Goal: Transaction & Acquisition: Purchase product/service

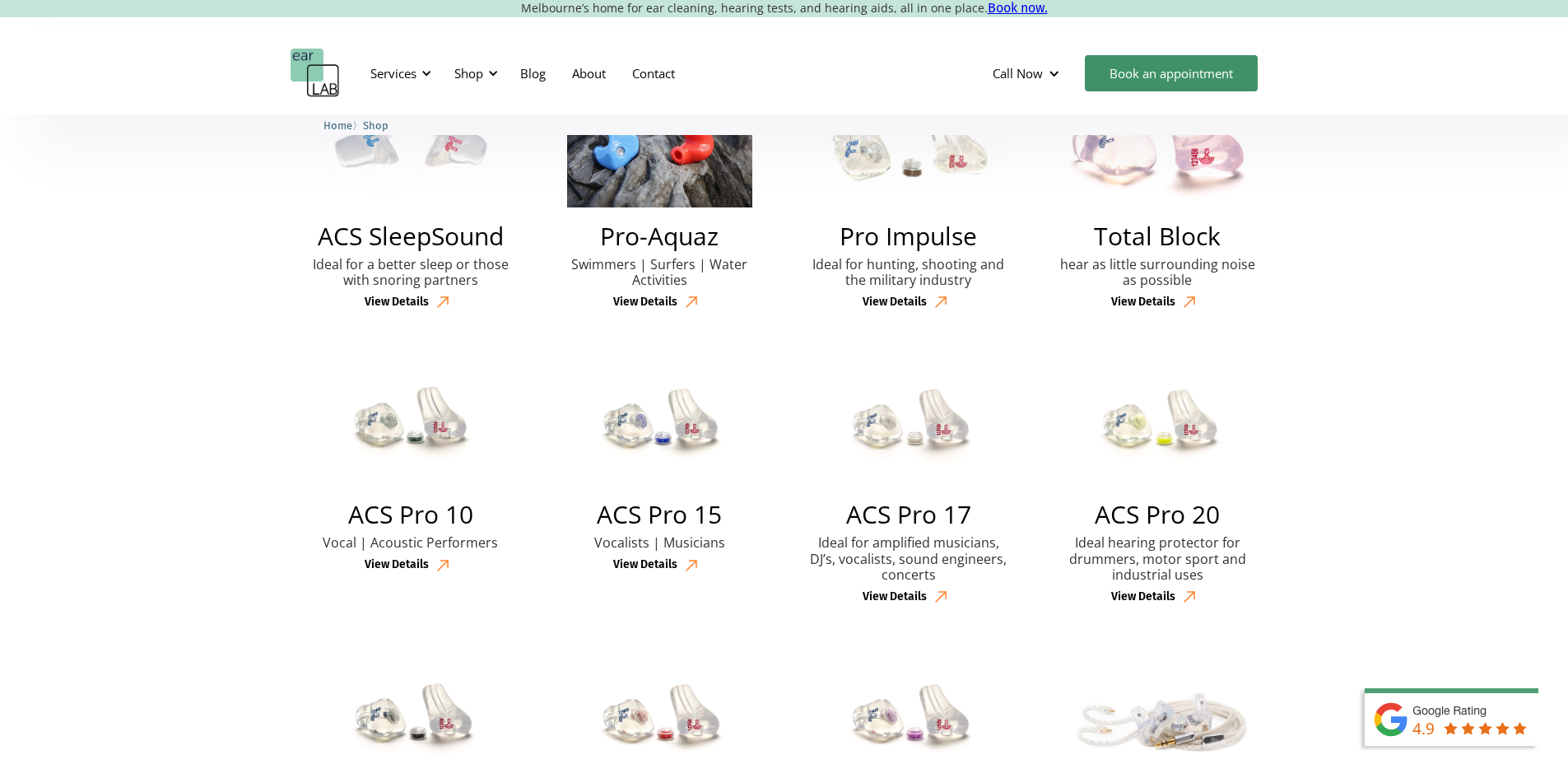
scroll to position [82, 0]
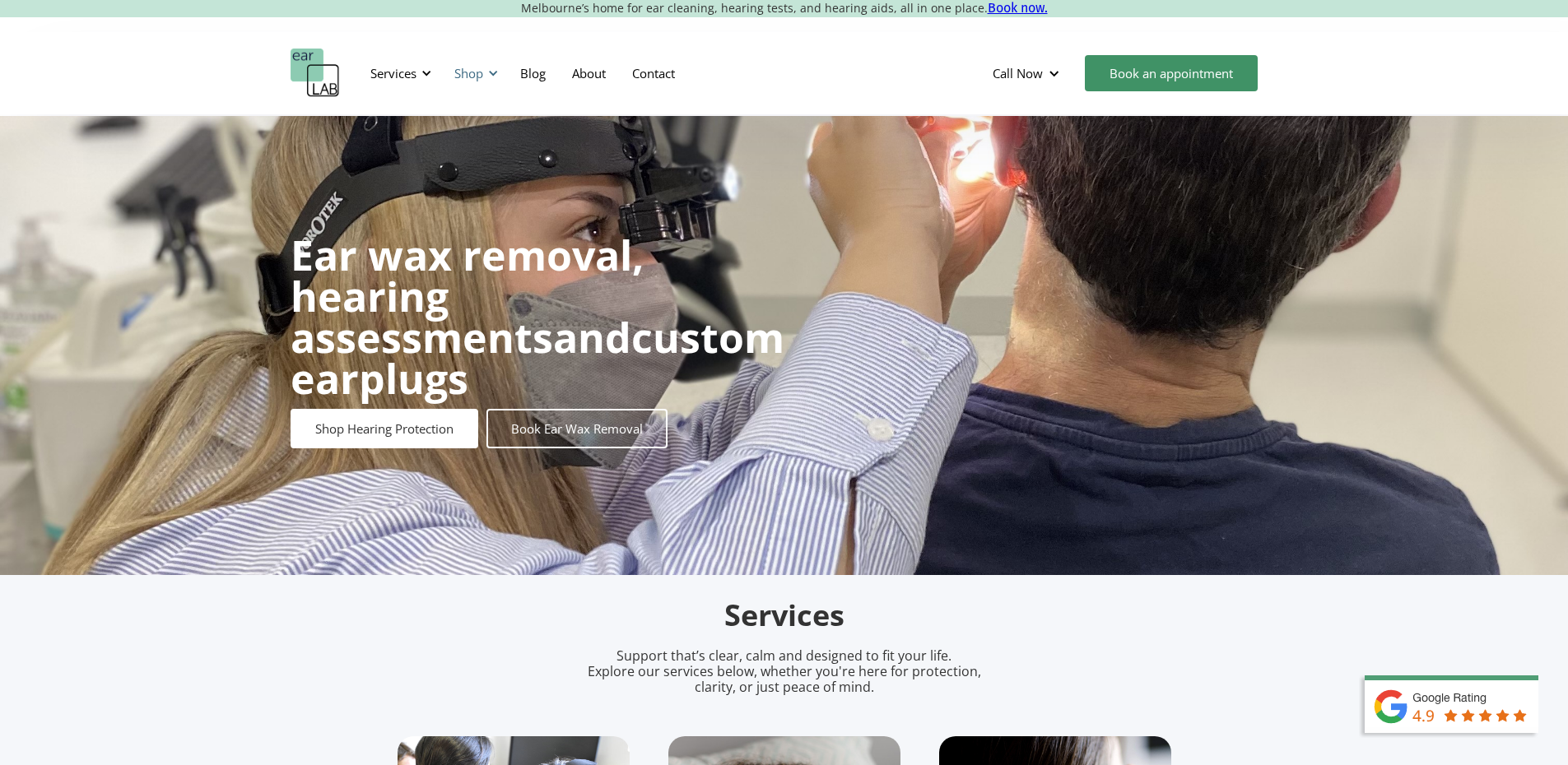
click at [485, 77] on div "Shop" at bounding box center [474, 73] width 58 height 49
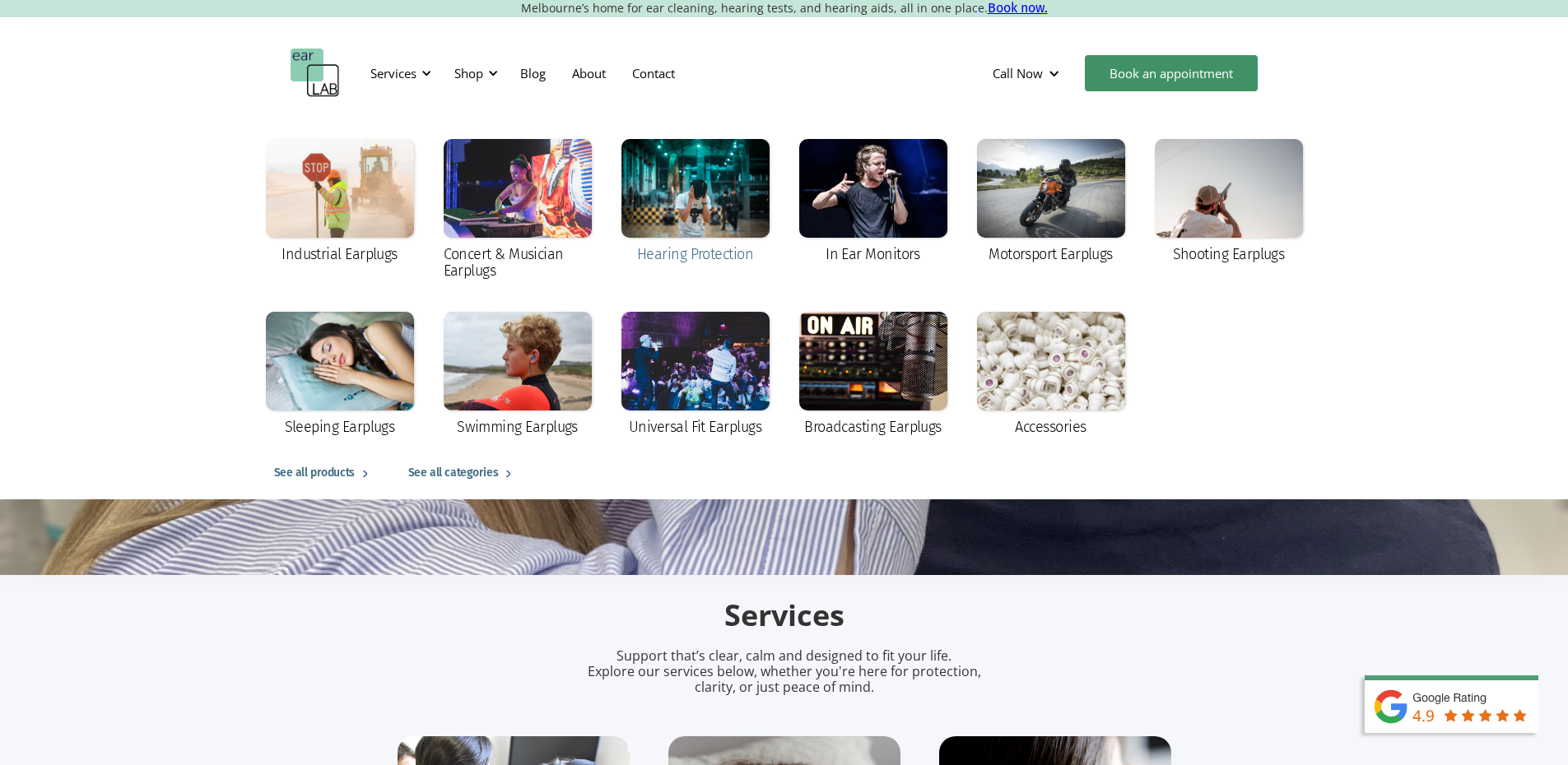
click at [626, 226] on div at bounding box center [696, 189] width 148 height 99
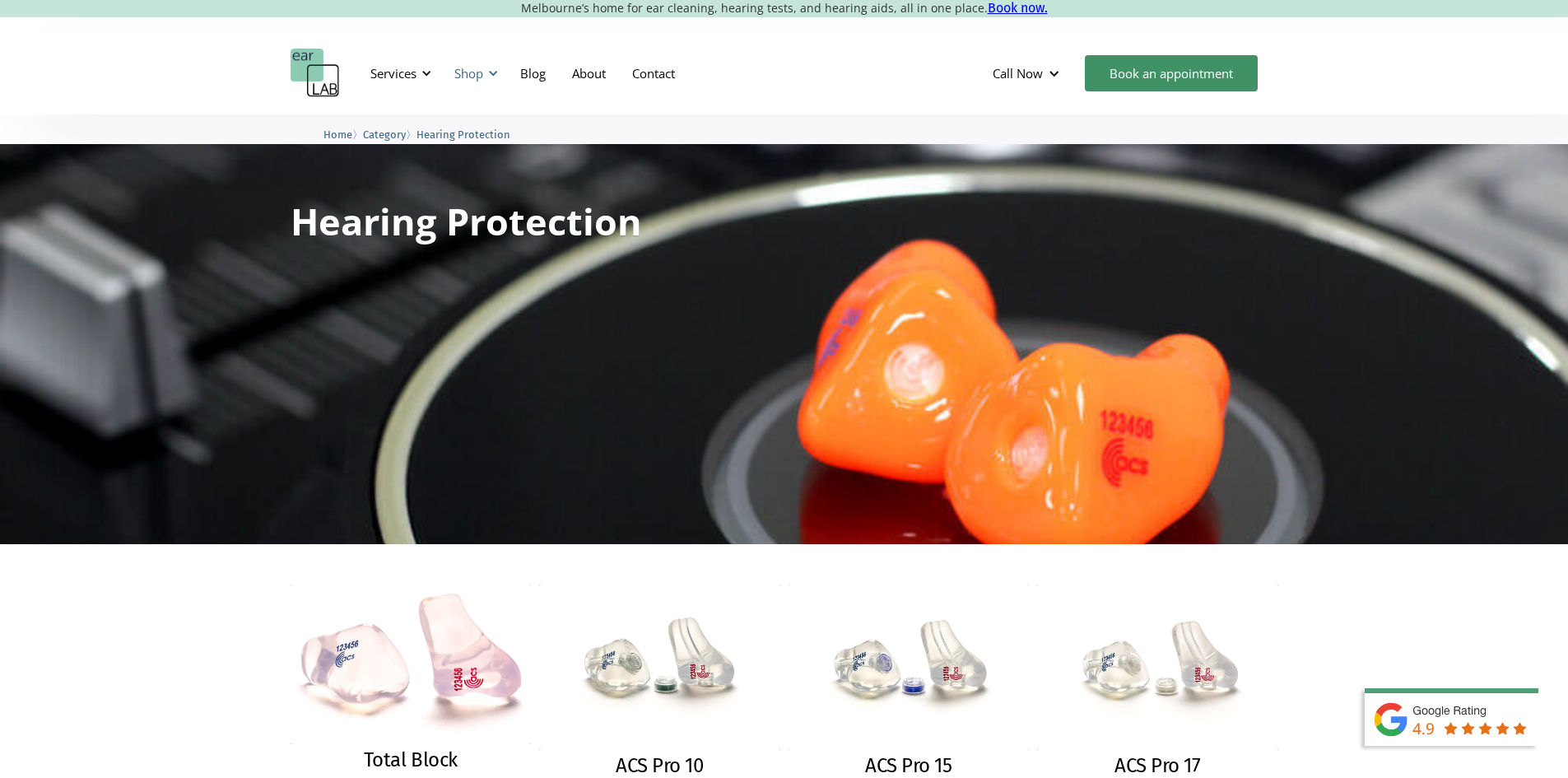
click at [472, 56] on div "Shop" at bounding box center [474, 73] width 58 height 49
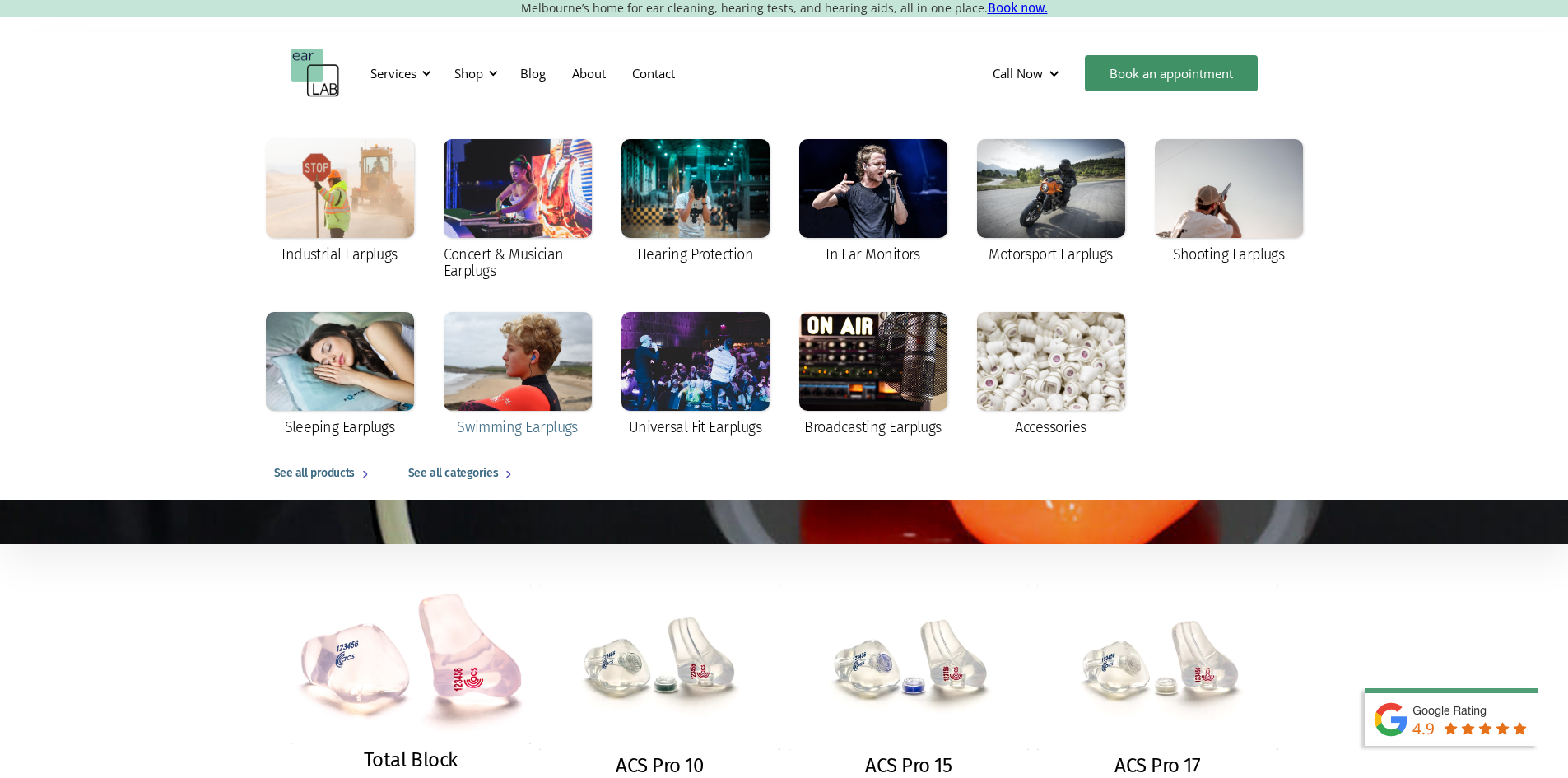
click at [525, 385] on div at bounding box center [518, 362] width 148 height 99
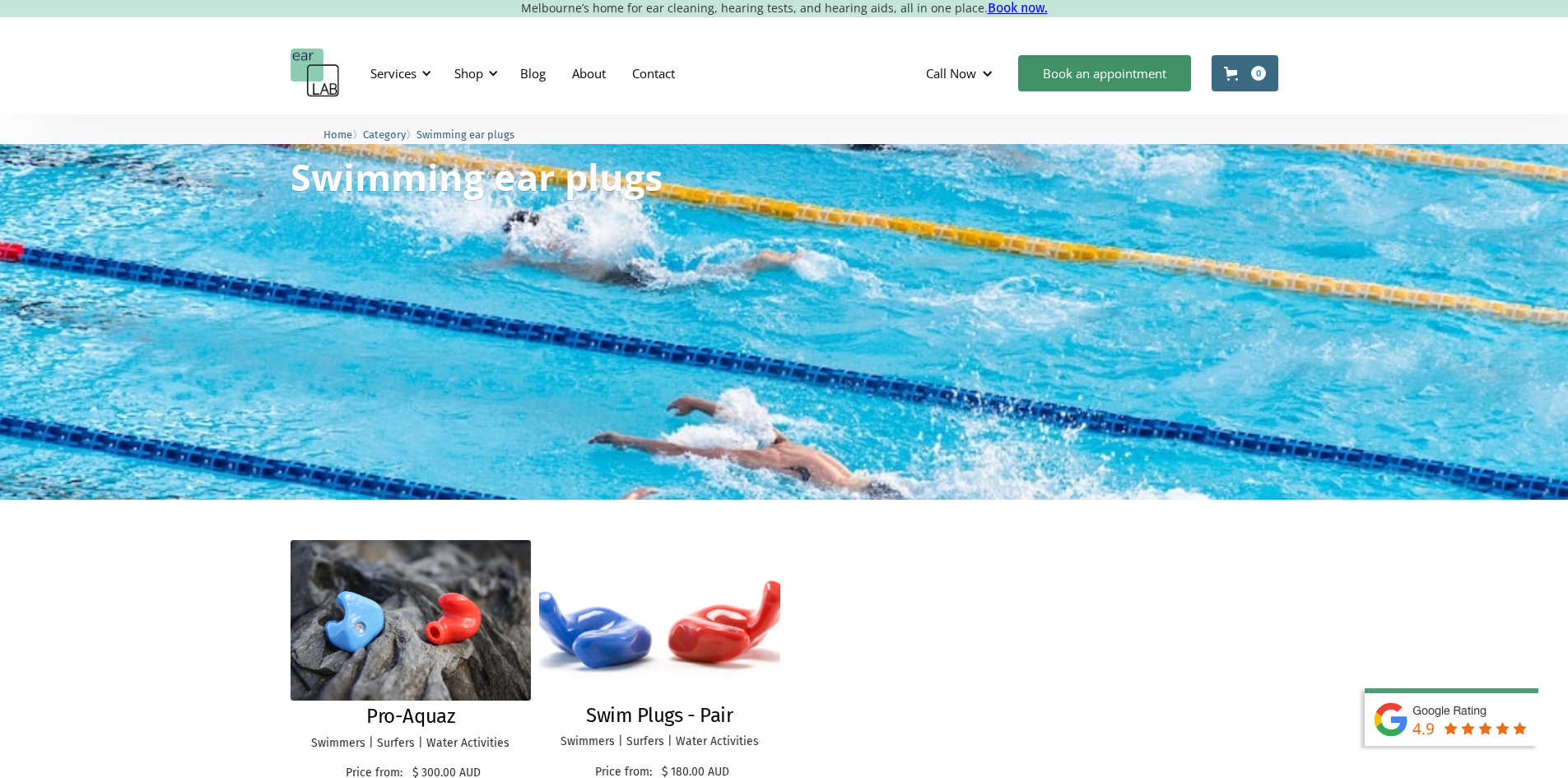
scroll to position [329, 0]
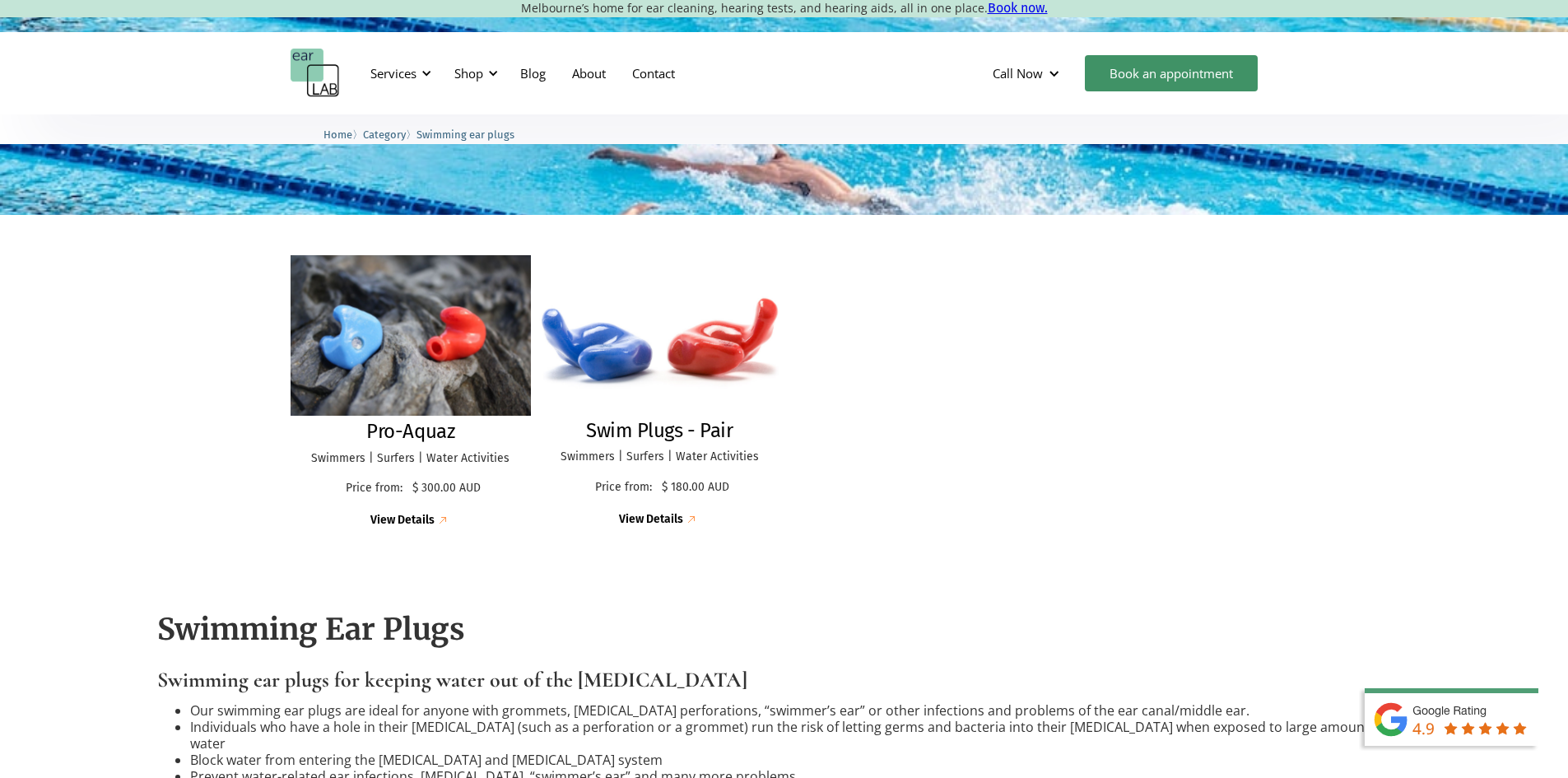
click at [441, 355] on img at bounding box center [410, 335] width 254 height 169
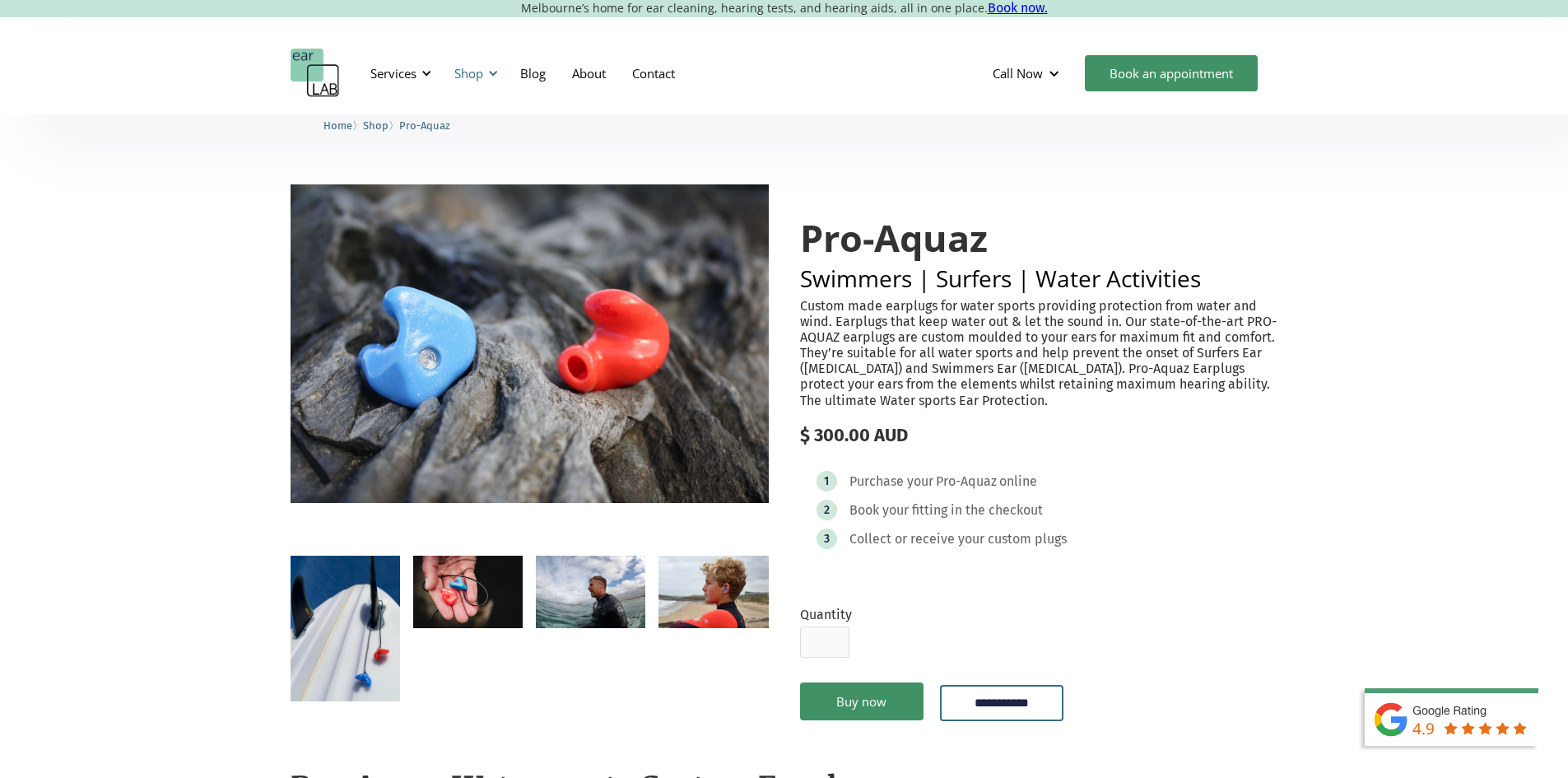
click at [471, 74] on div "Shop" at bounding box center [468, 73] width 29 height 17
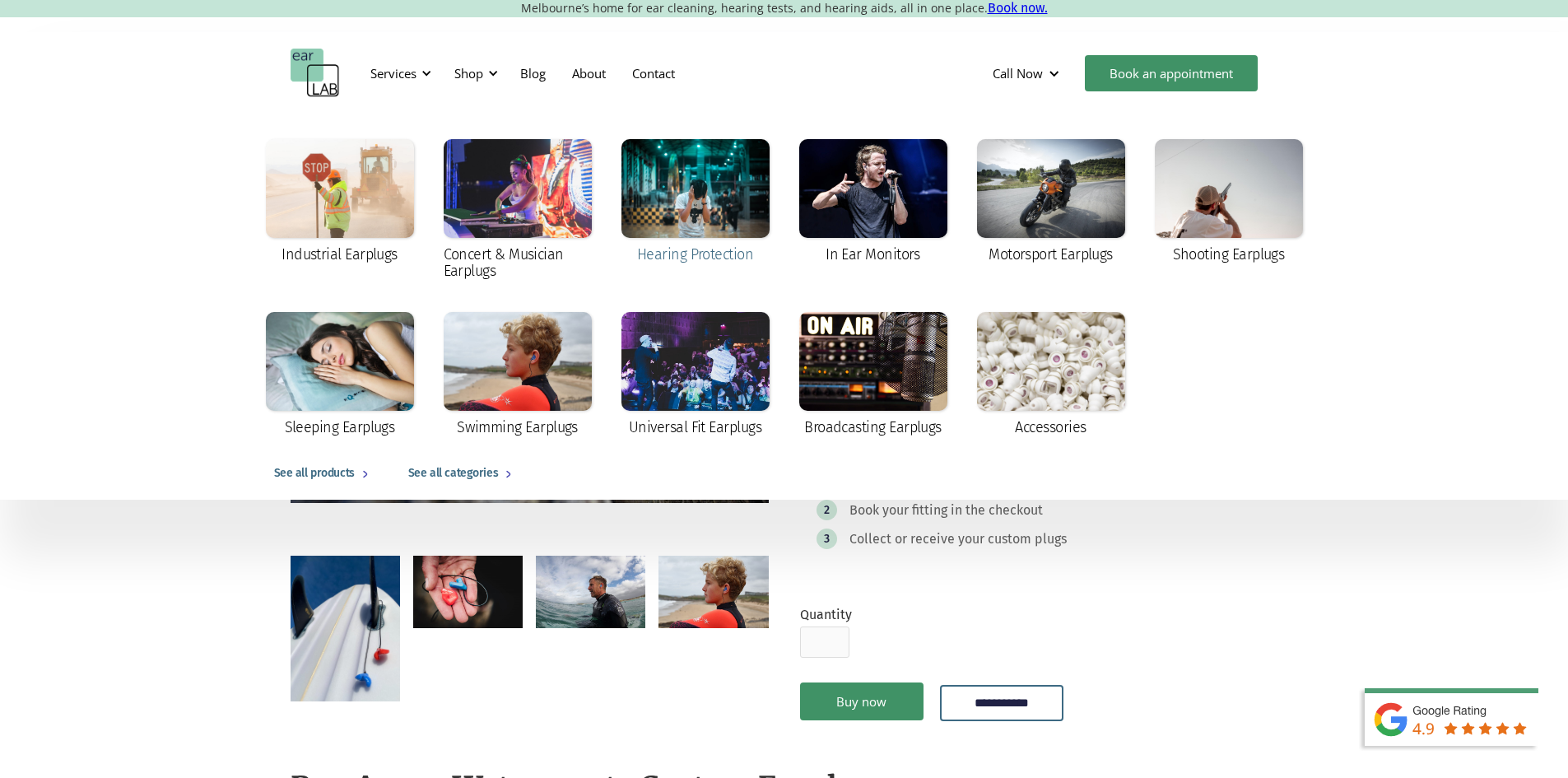
click at [646, 224] on div at bounding box center [696, 189] width 148 height 99
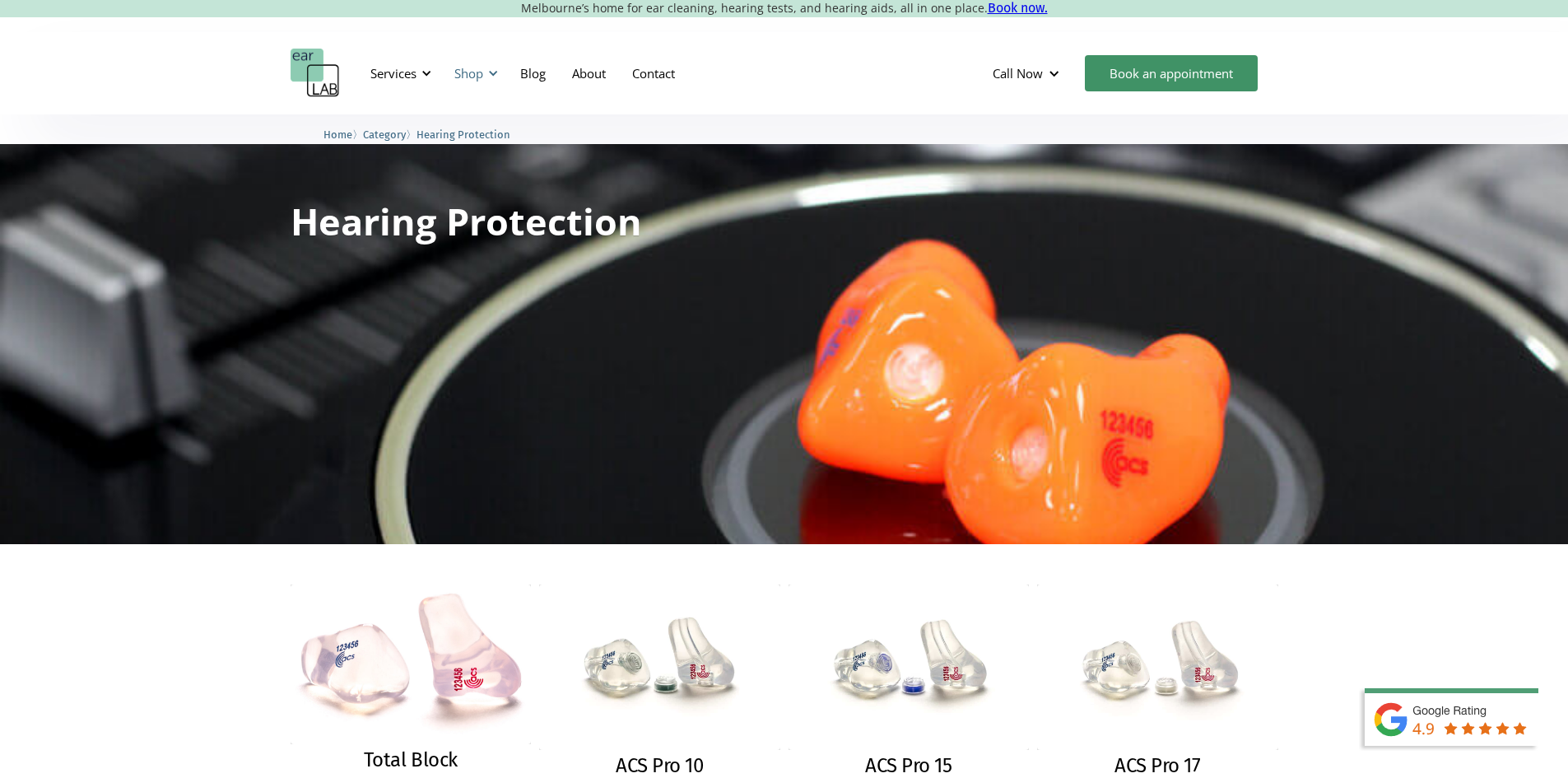
click at [473, 71] on div "Shop" at bounding box center [468, 73] width 29 height 17
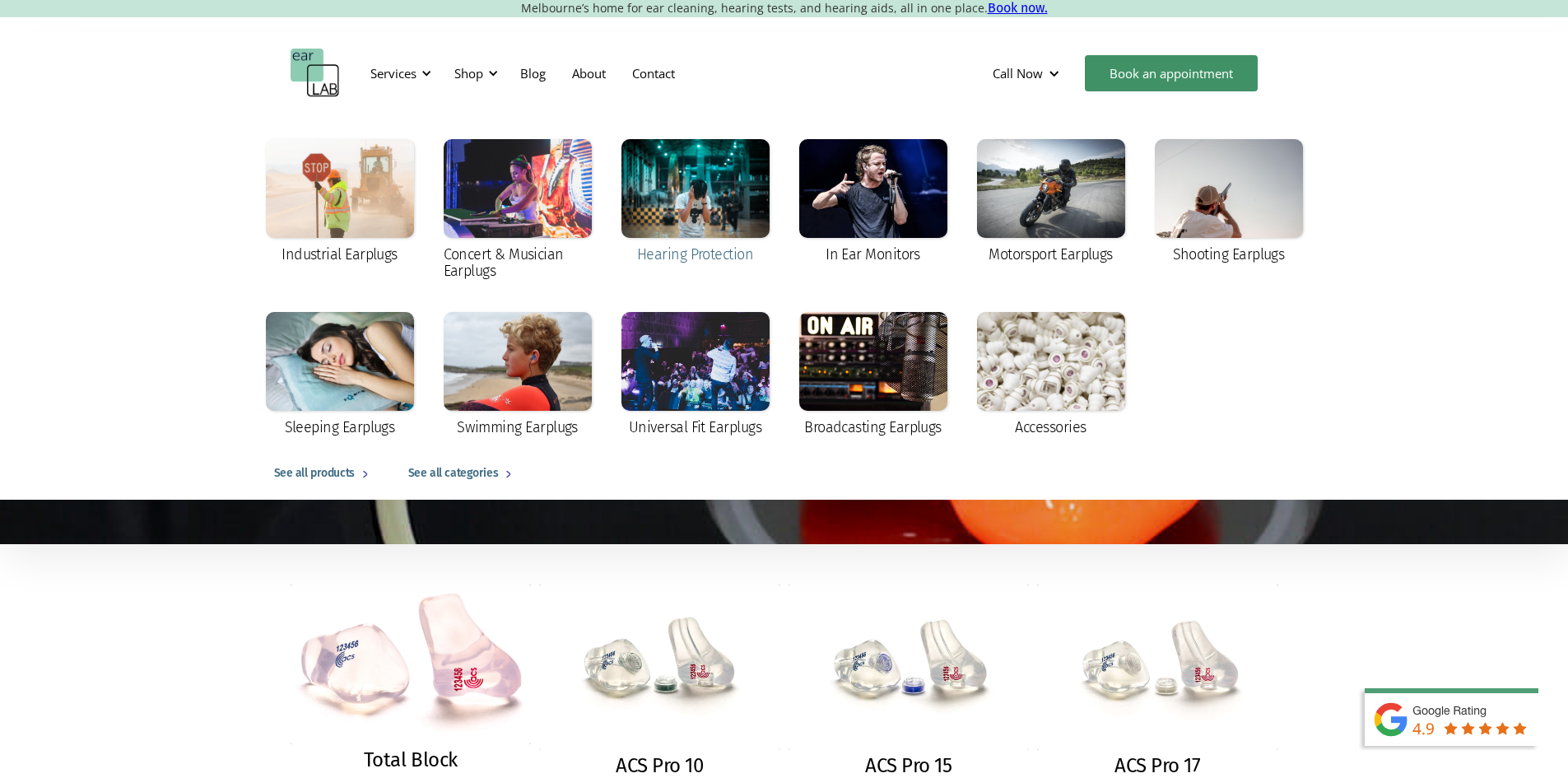
click at [702, 211] on div at bounding box center [696, 189] width 148 height 99
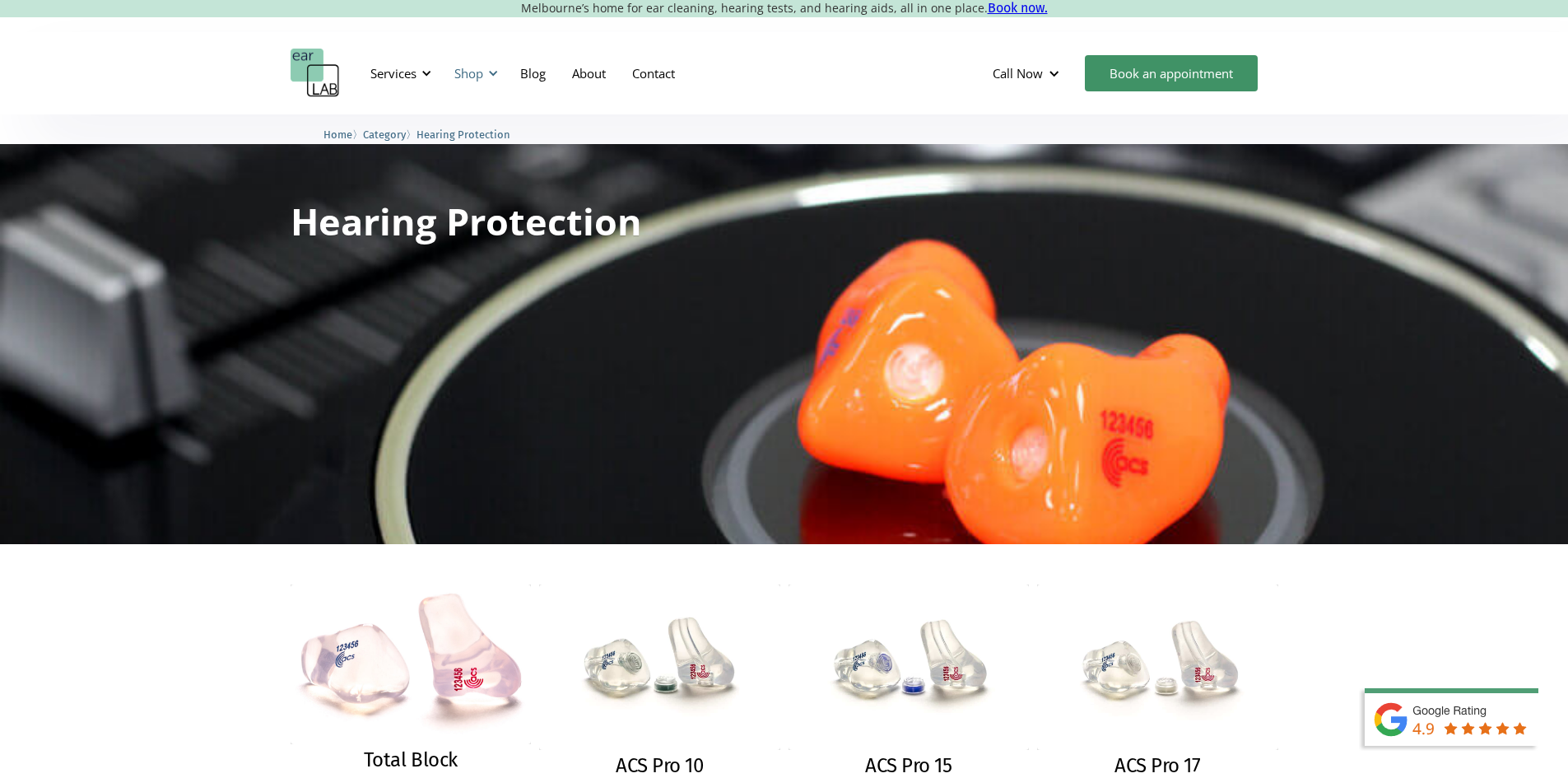
click at [480, 72] on div "Shop" at bounding box center [468, 73] width 29 height 17
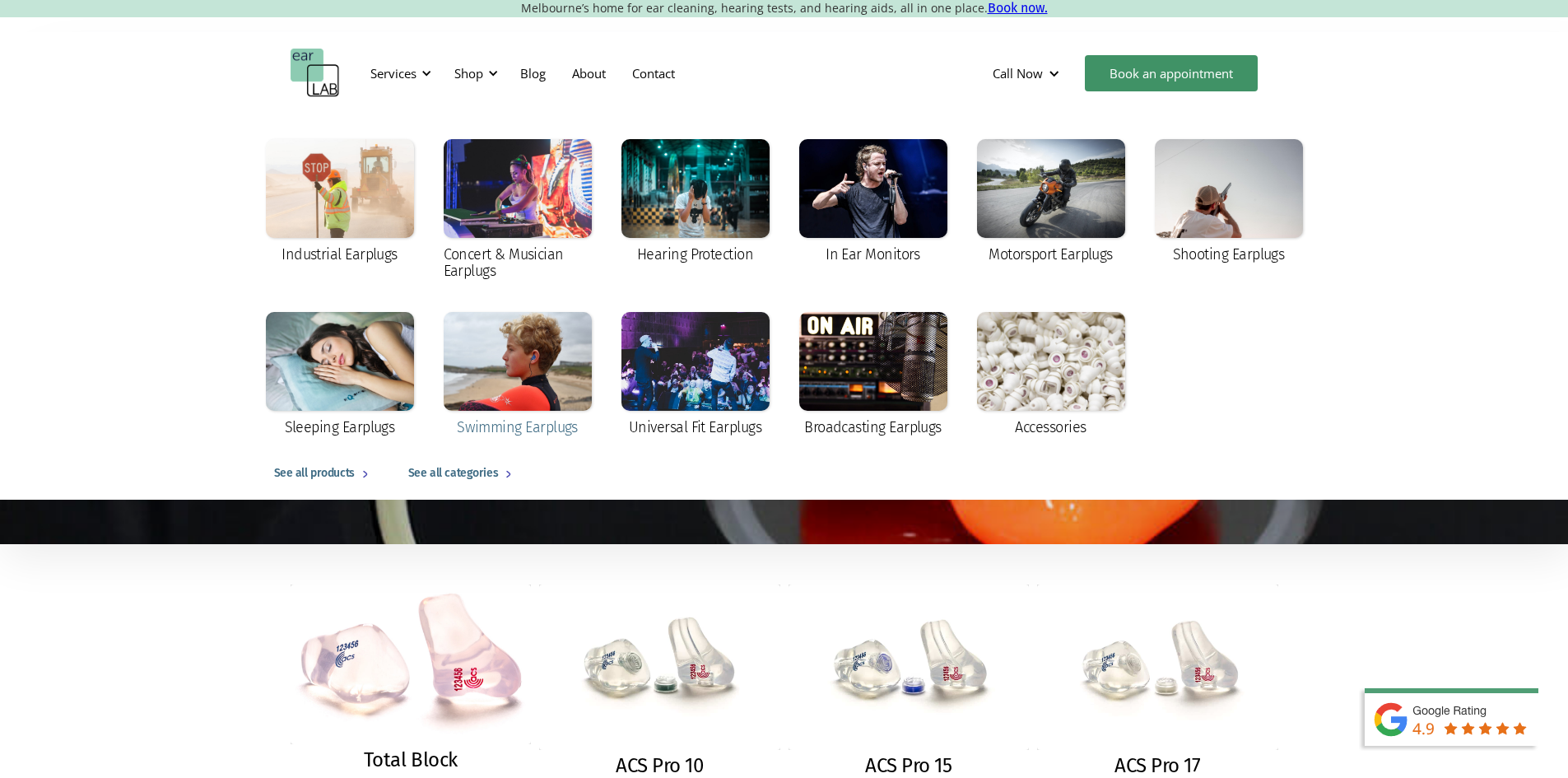
click at [512, 395] on div at bounding box center [518, 362] width 148 height 99
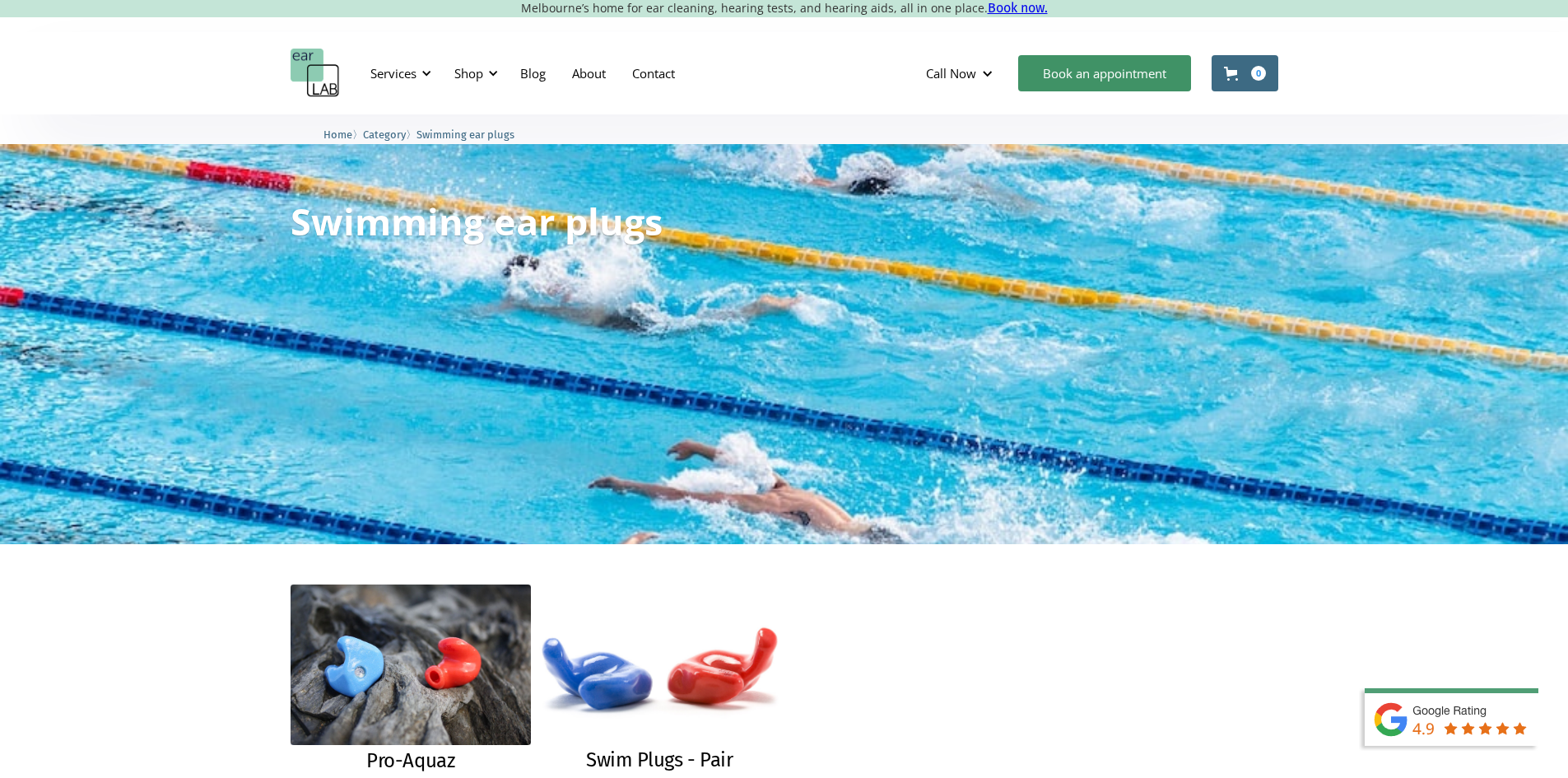
scroll to position [247, 0]
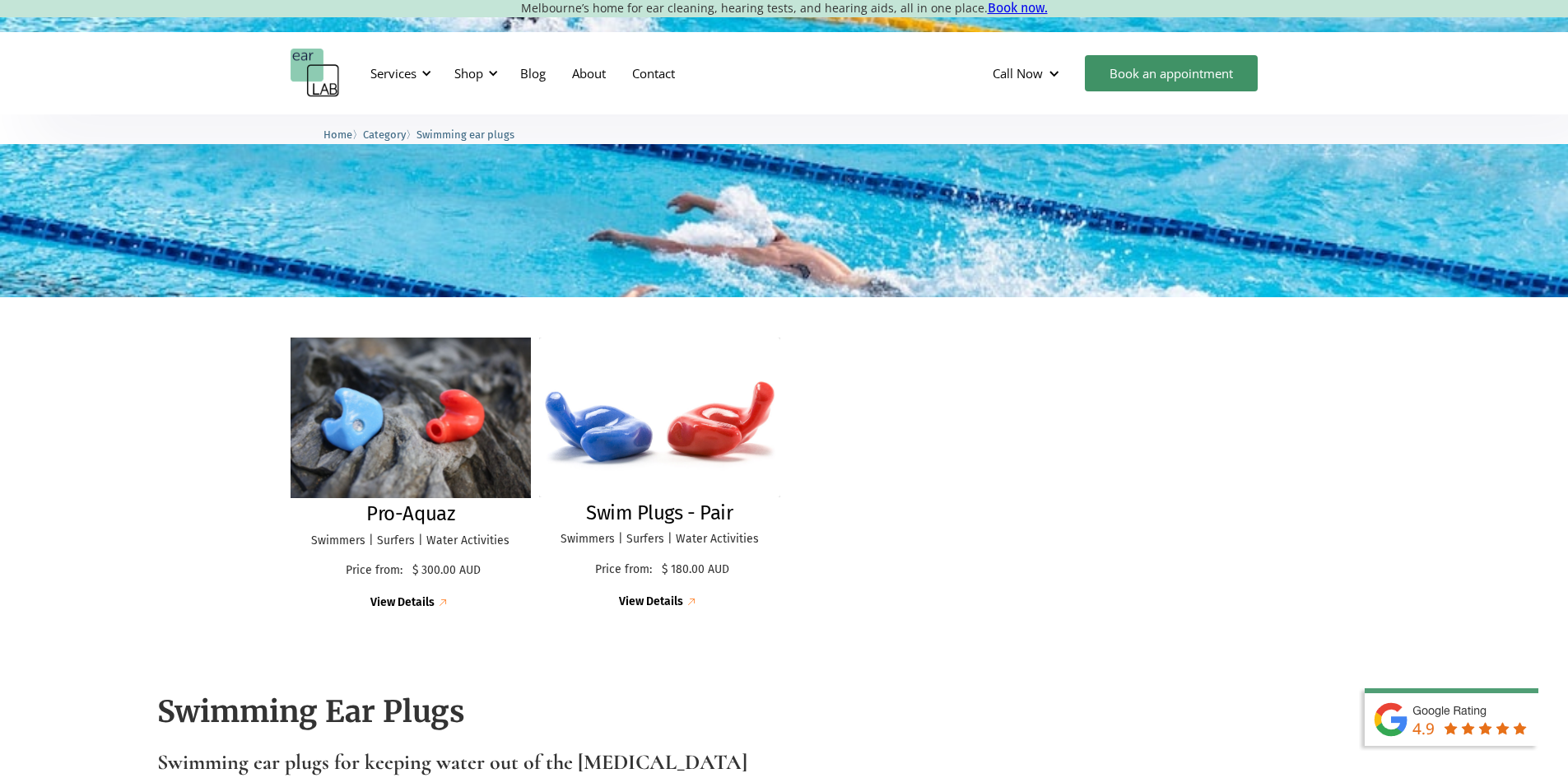
click at [413, 428] on img at bounding box center [411, 417] width 250 height 167
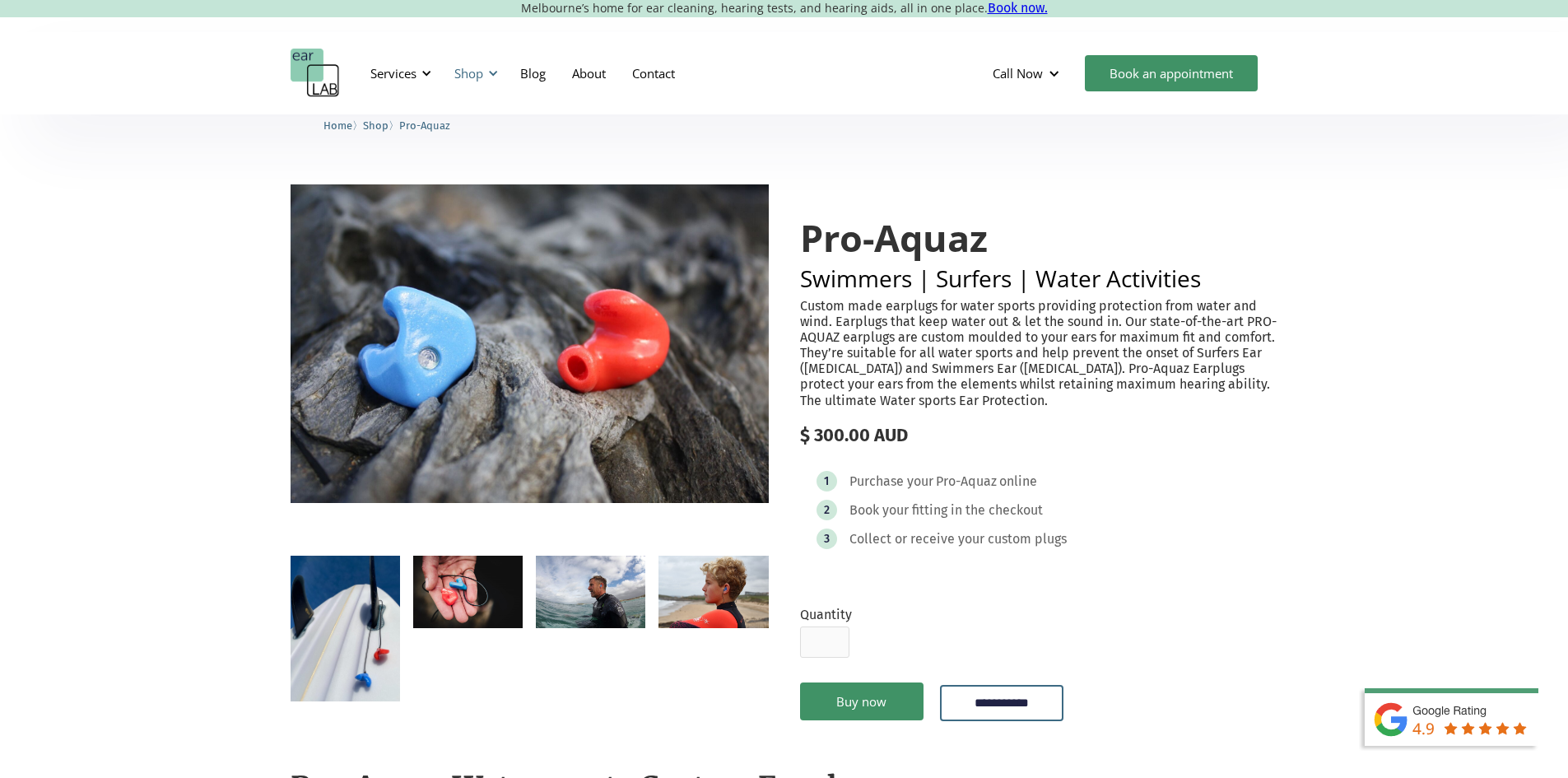
click at [474, 81] on div "Shop" at bounding box center [474, 73] width 58 height 49
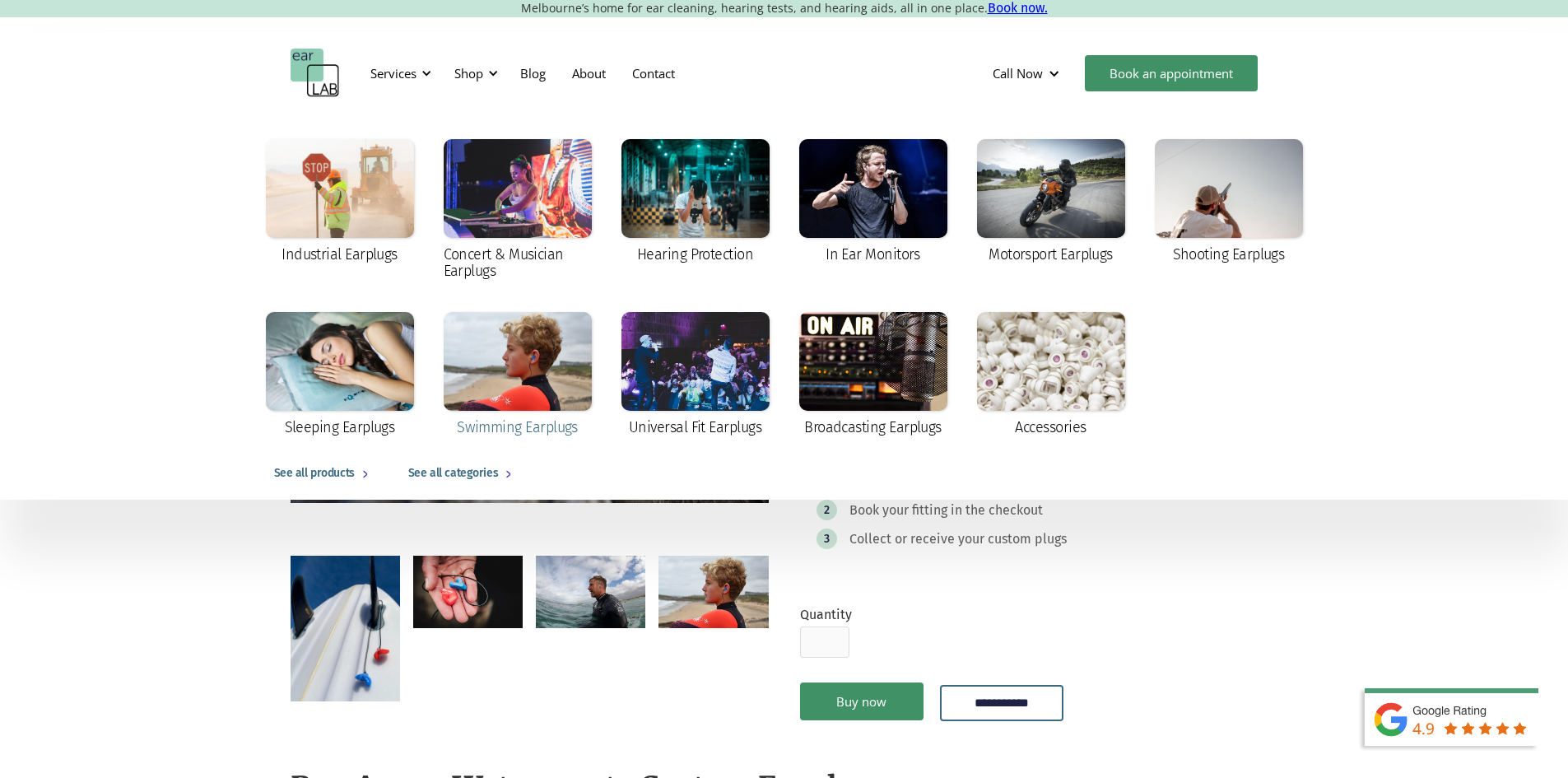
click at [550, 405] on div at bounding box center [518, 362] width 148 height 99
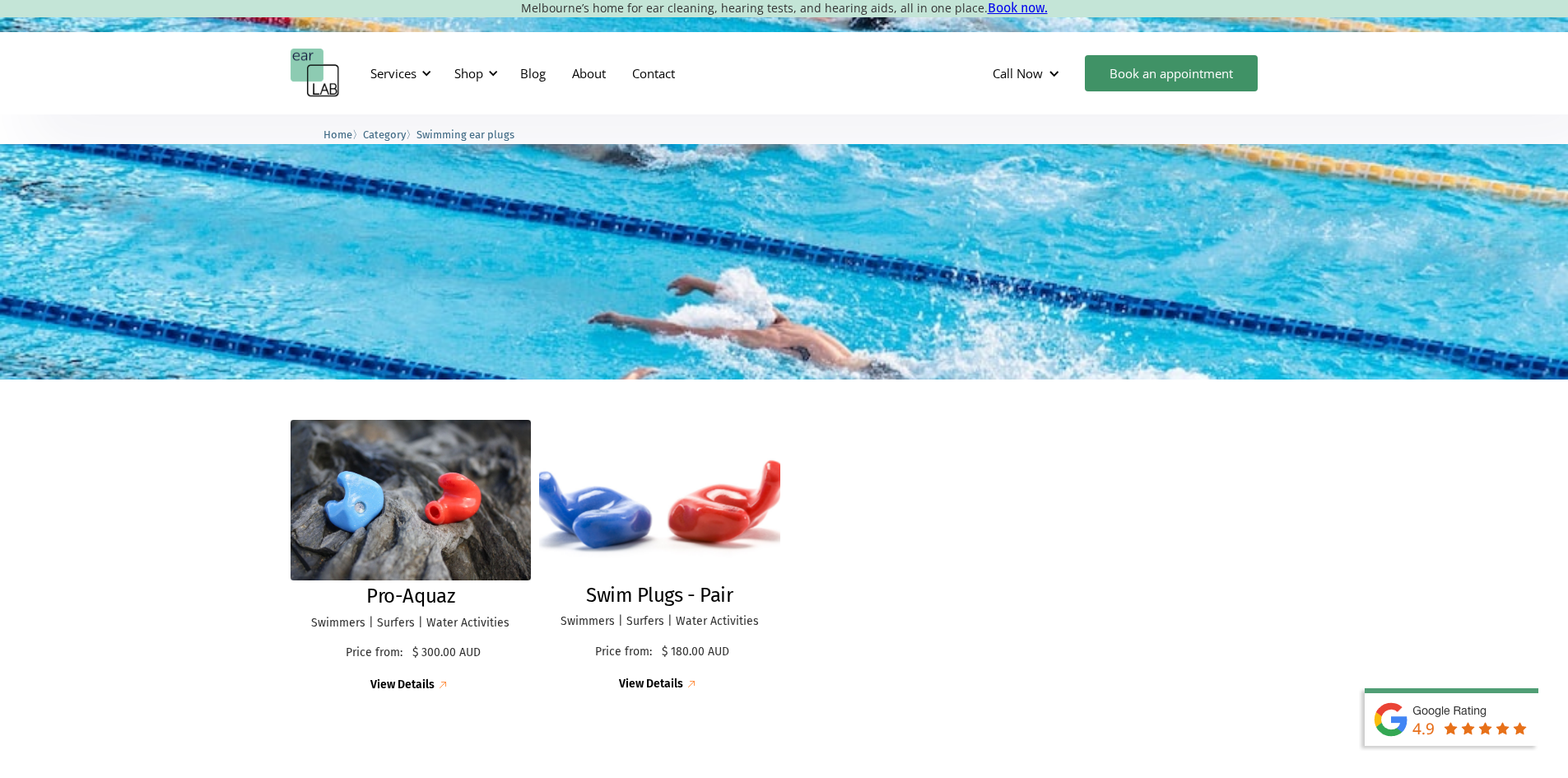
scroll to position [164, 0]
click at [669, 505] on img at bounding box center [659, 500] width 265 height 176
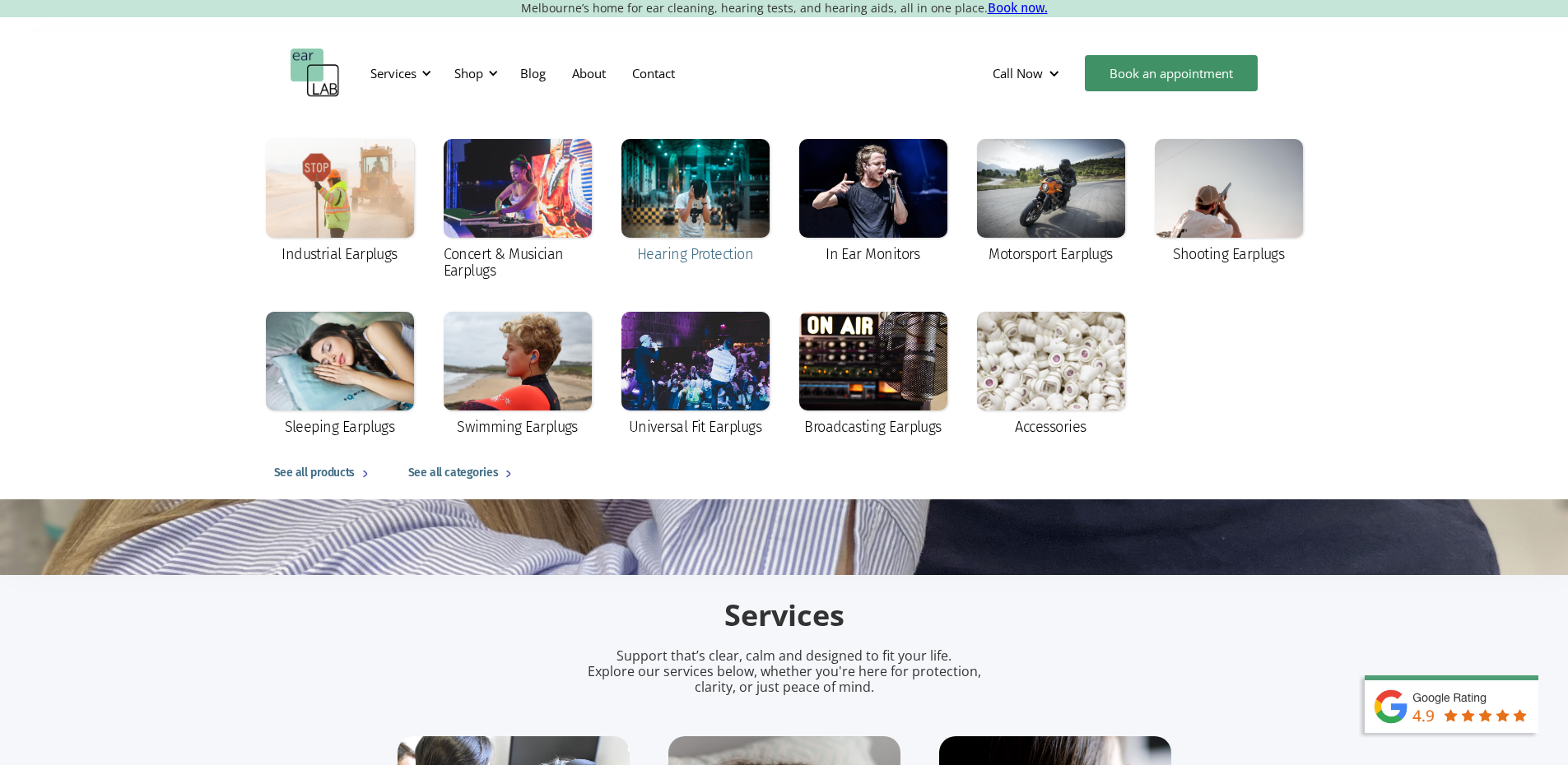
click at [680, 204] on div at bounding box center [696, 189] width 148 height 99
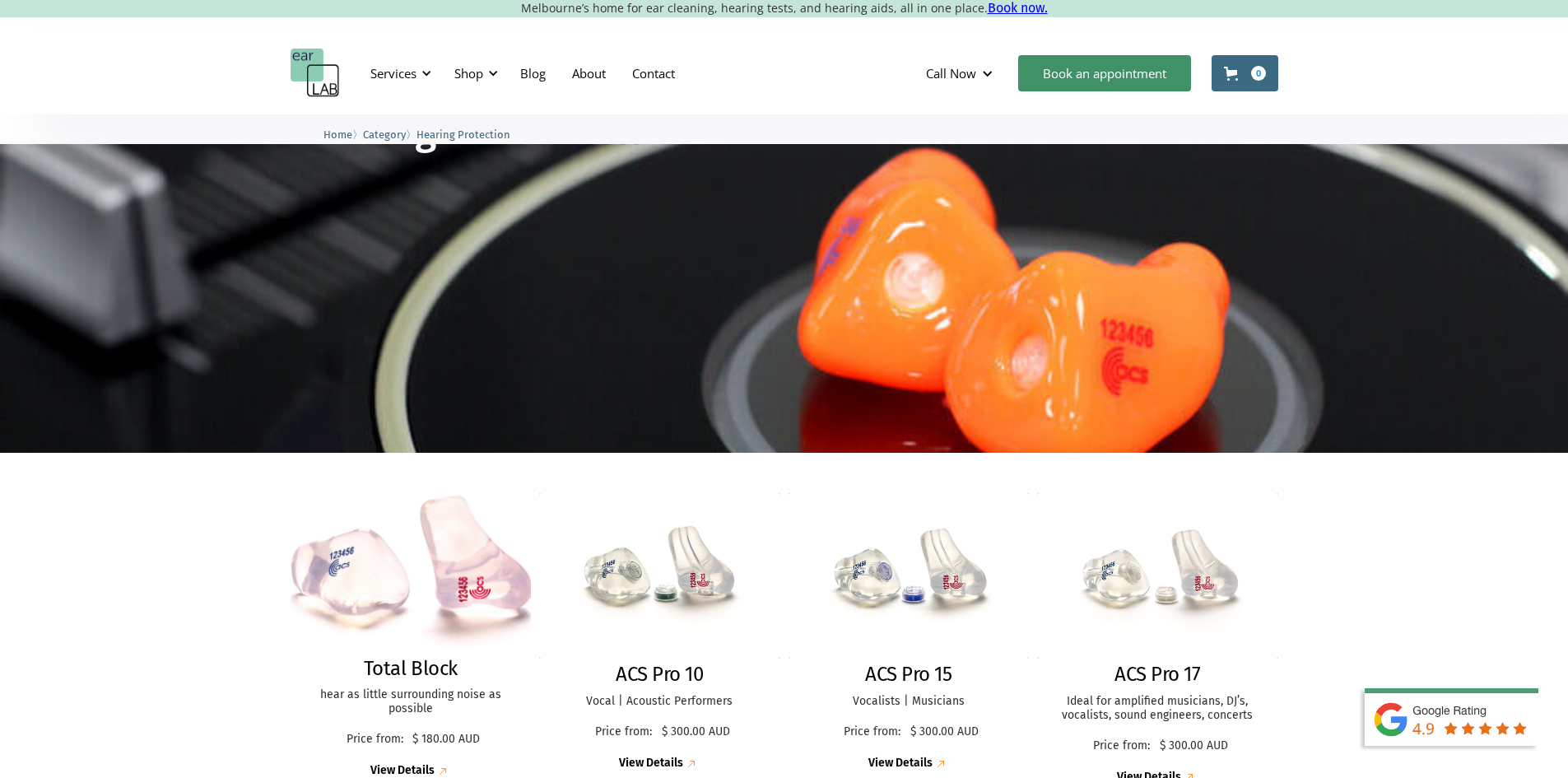
scroll to position [247, 0]
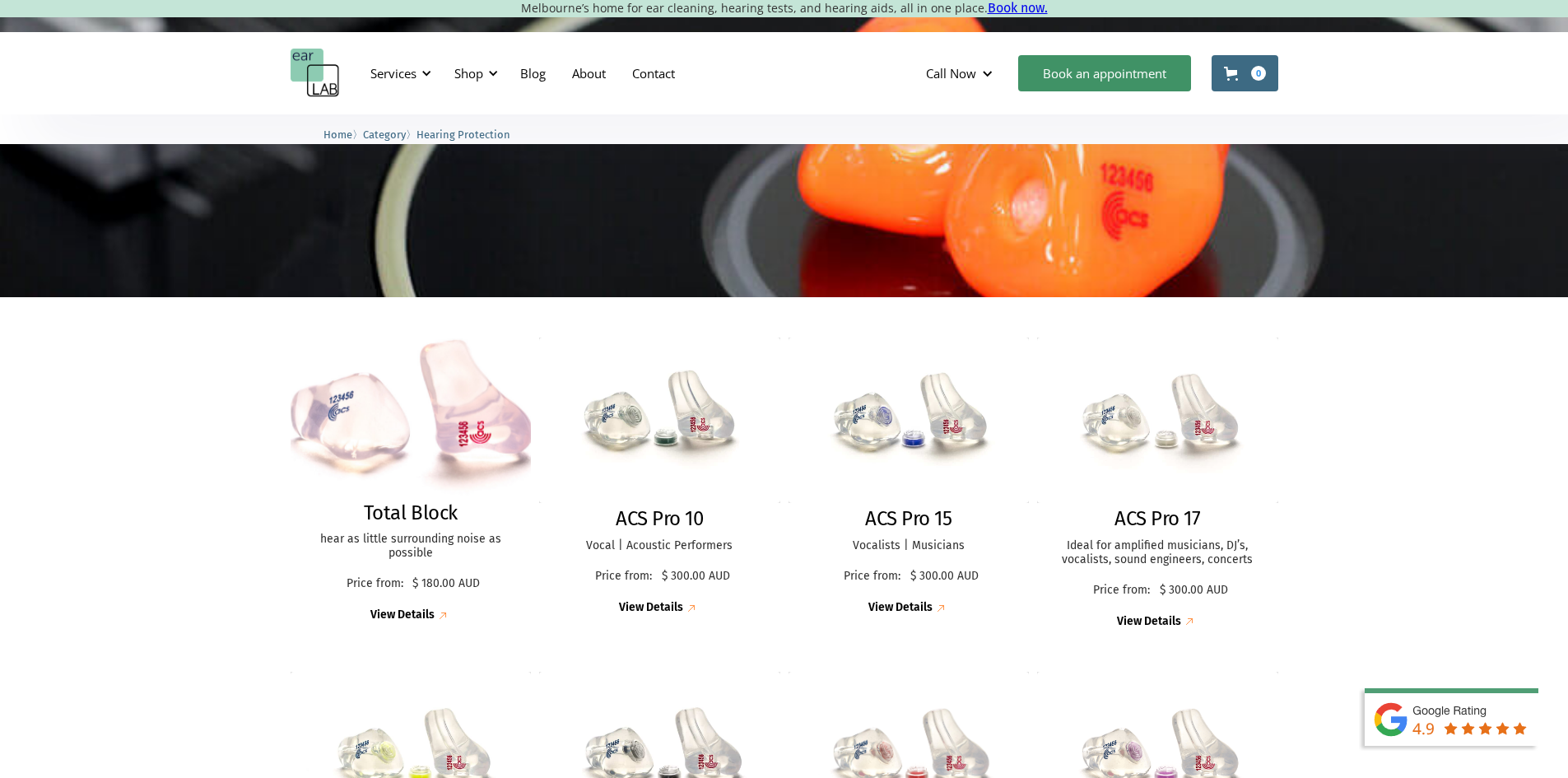
click at [453, 424] on img at bounding box center [411, 417] width 265 height 175
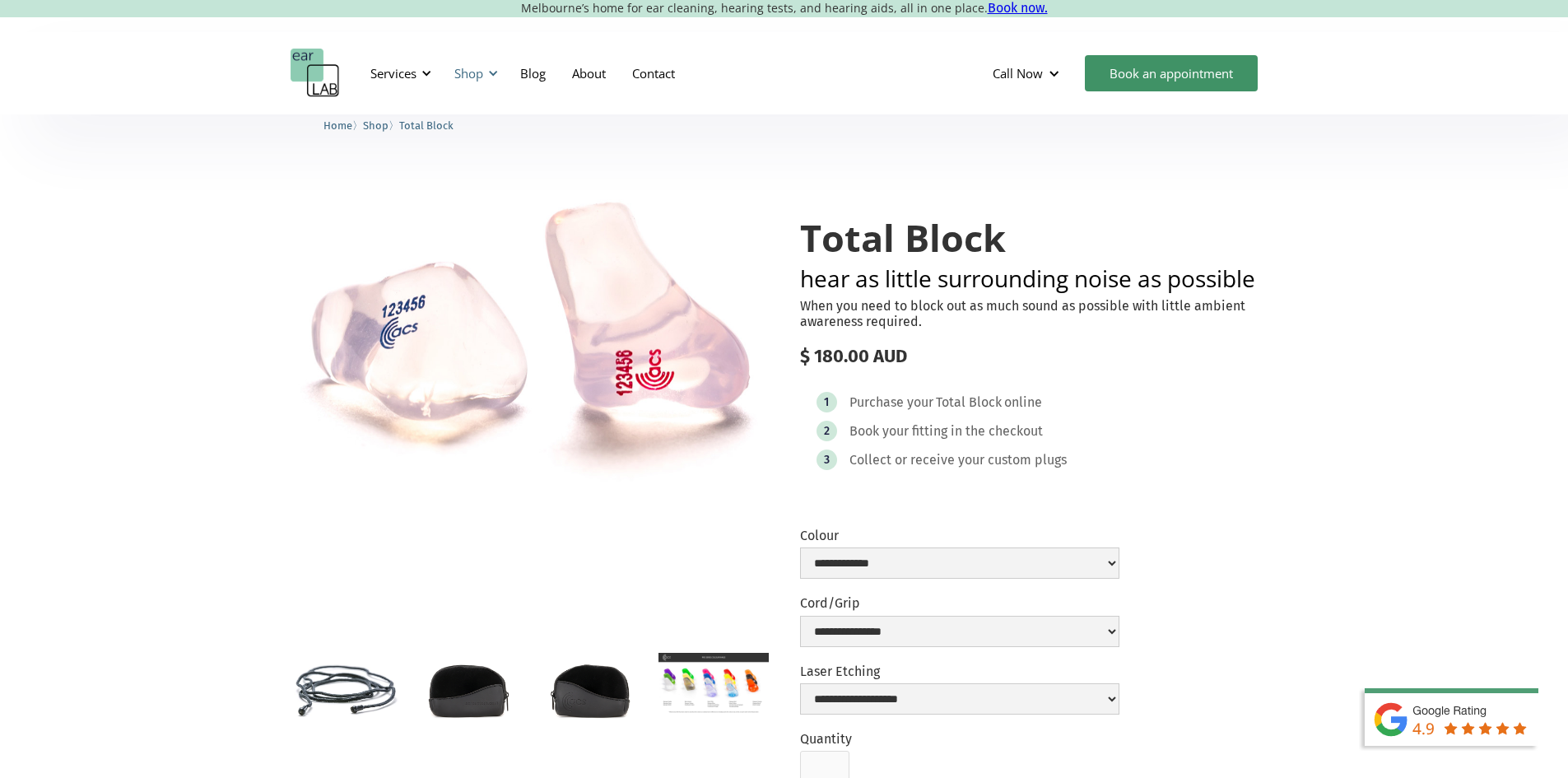
click at [474, 80] on div "Shop" at bounding box center [468, 73] width 29 height 17
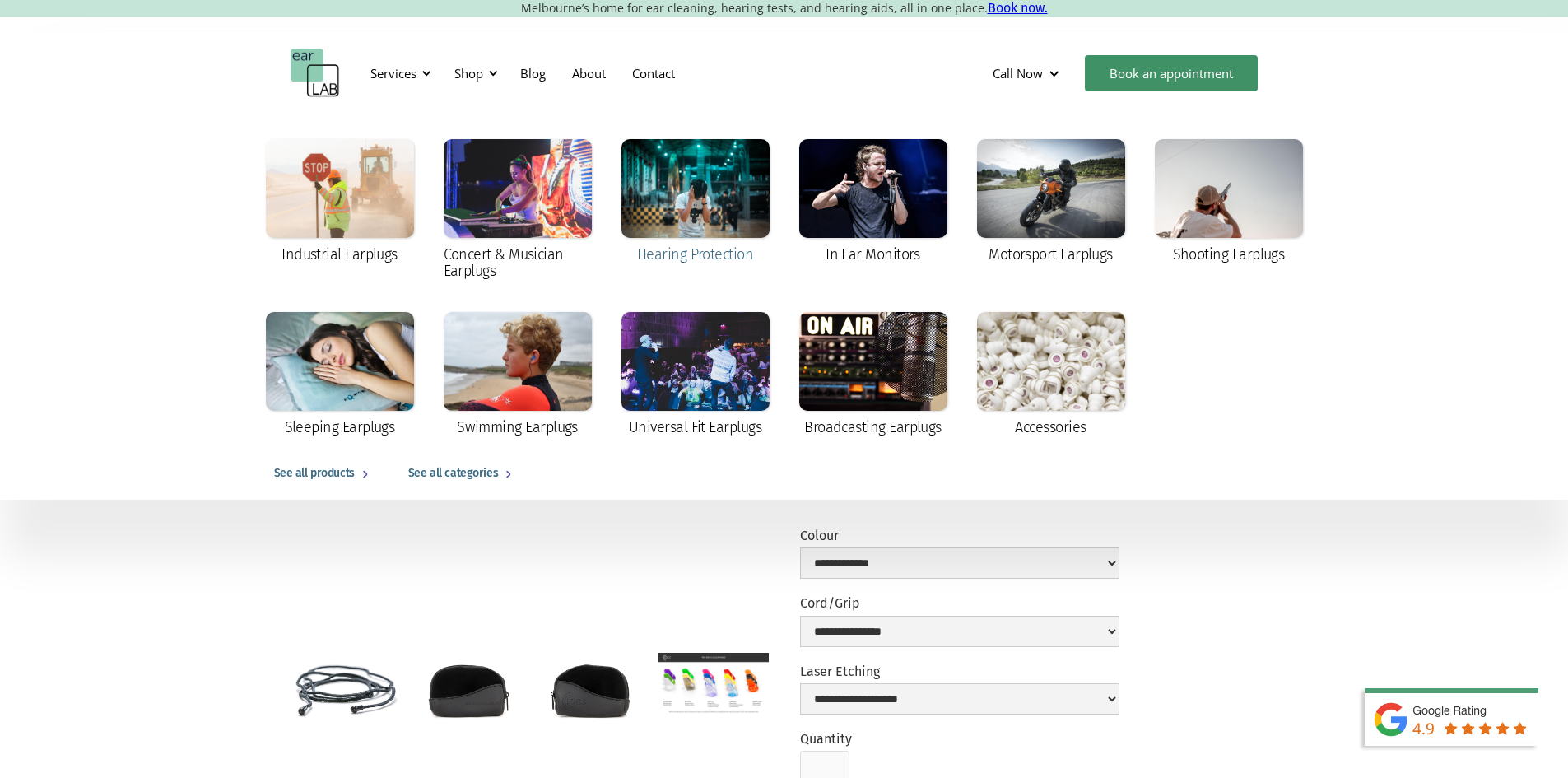
click at [721, 212] on div at bounding box center [696, 189] width 148 height 99
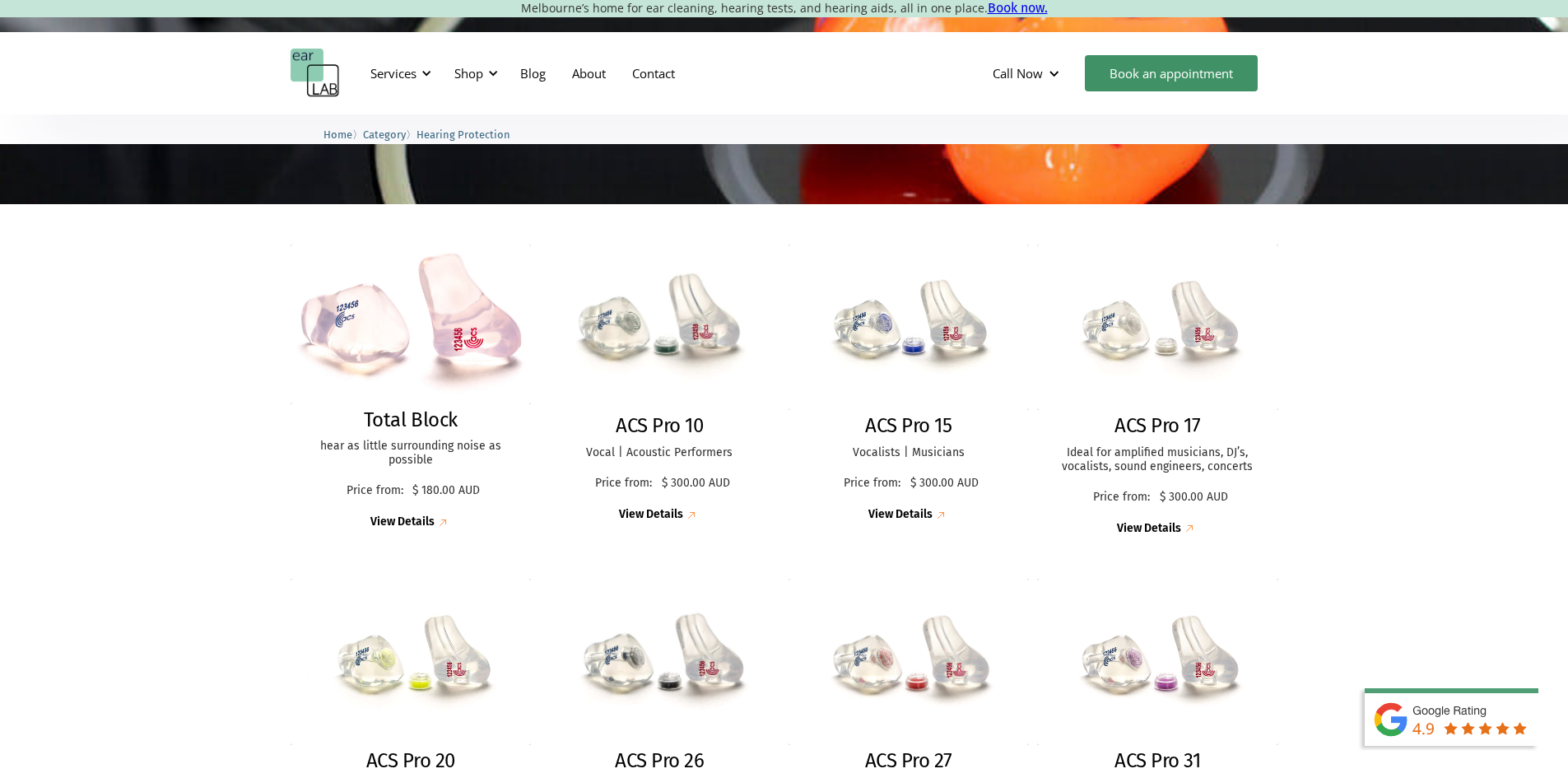
scroll to position [577, 0]
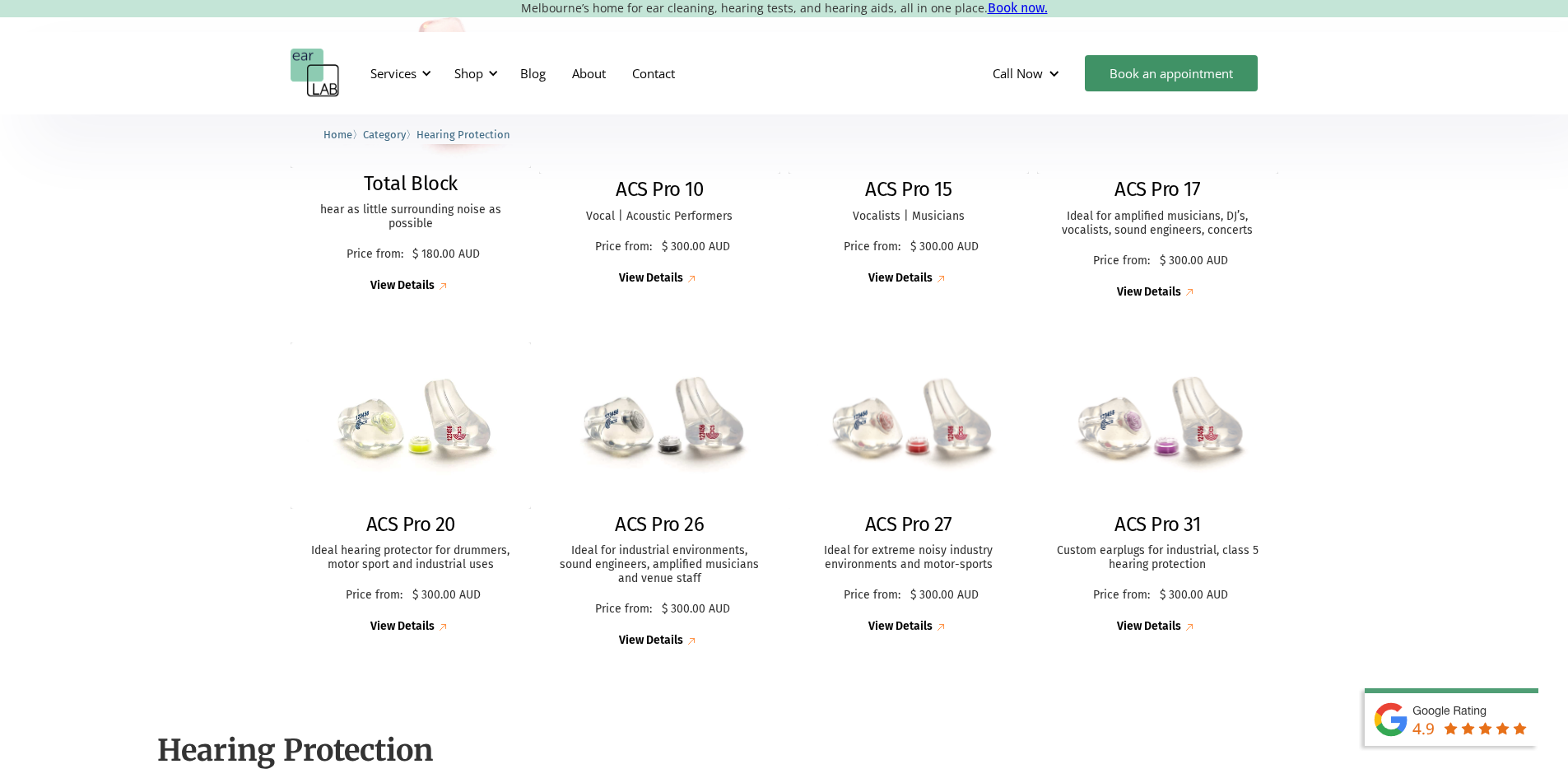
click at [1173, 468] on img at bounding box center [1158, 426] width 254 height 175
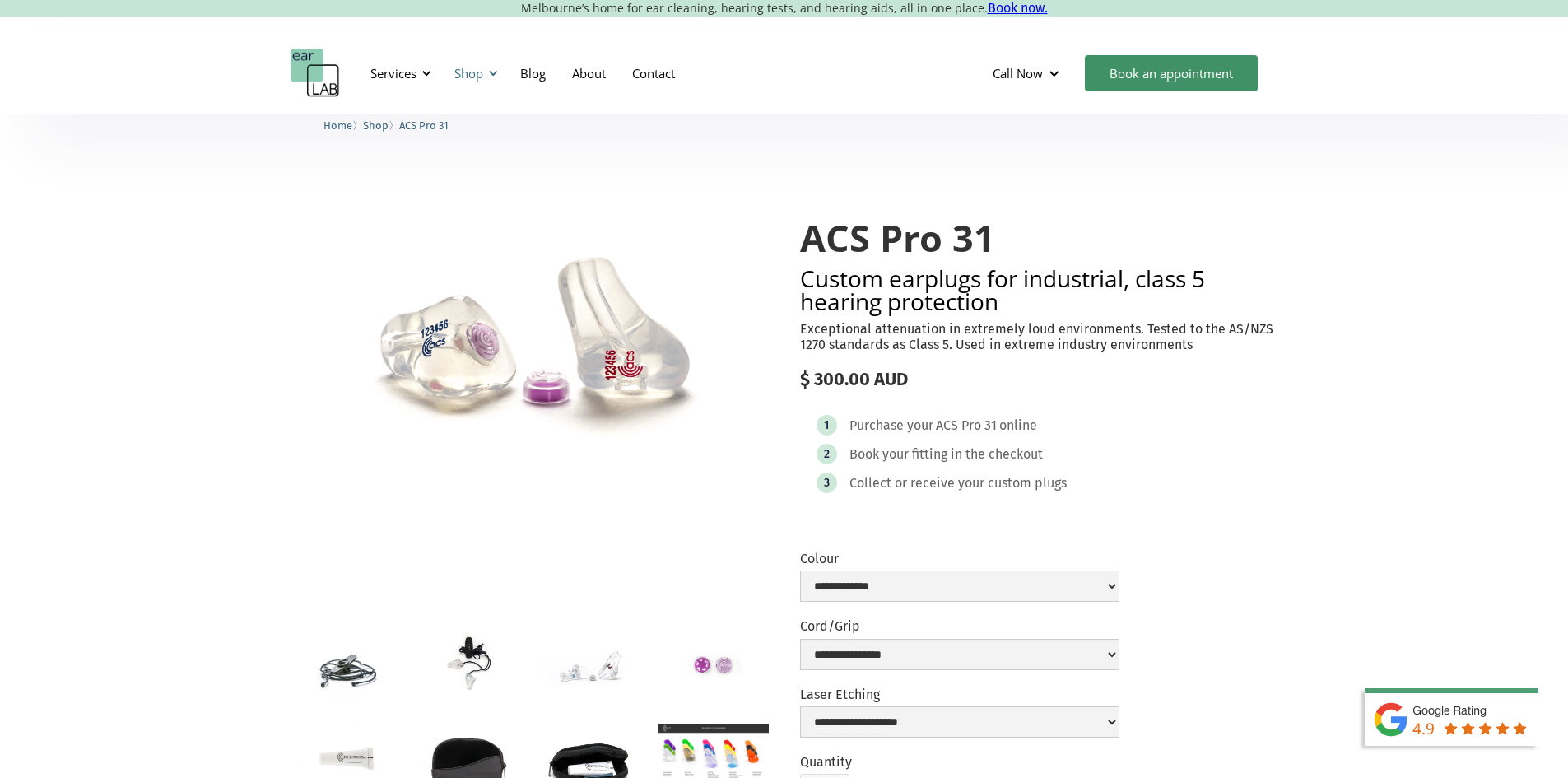
click at [461, 70] on div "Shop" at bounding box center [468, 73] width 29 height 17
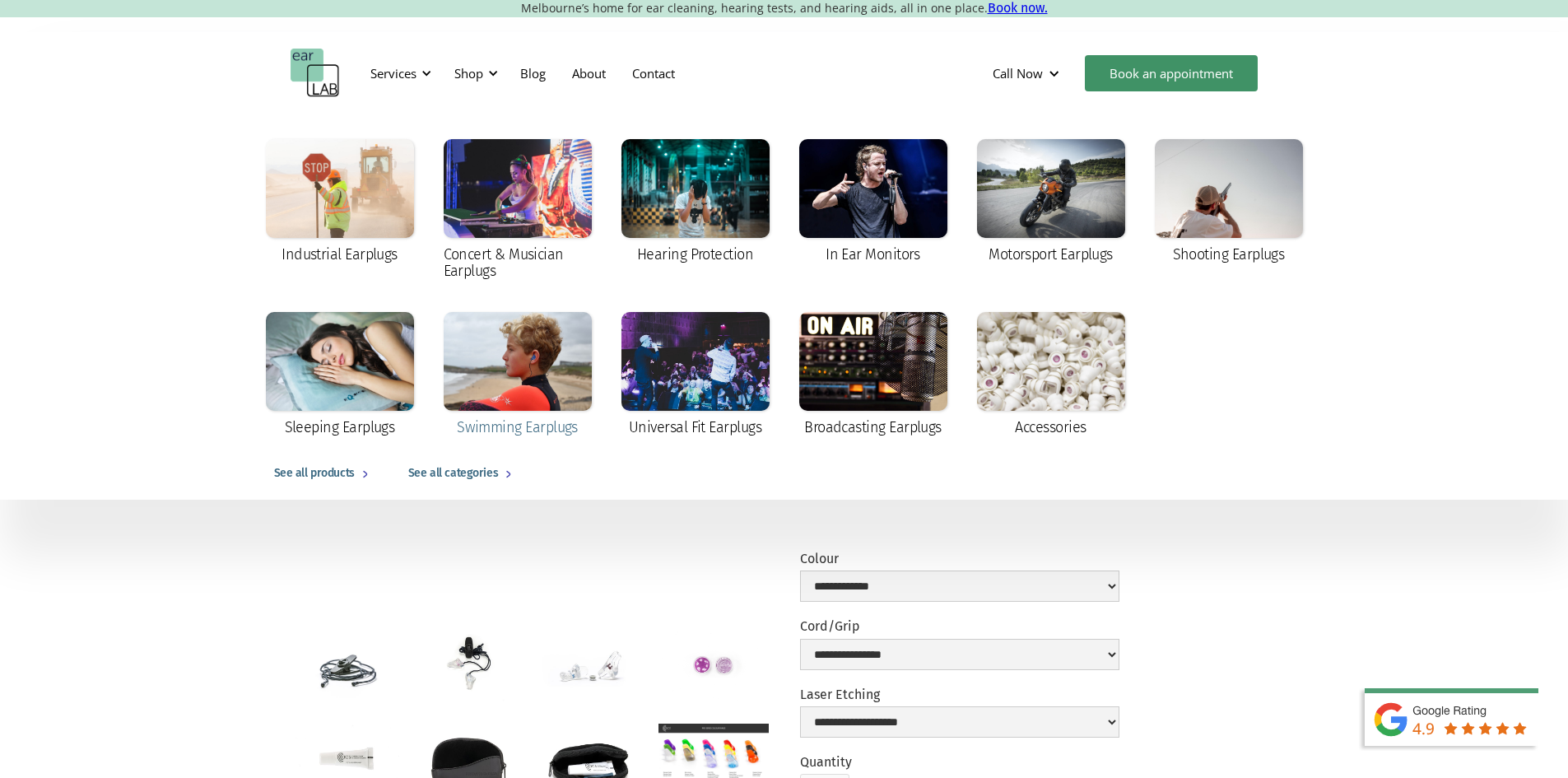
click at [511, 382] on div at bounding box center [518, 362] width 148 height 99
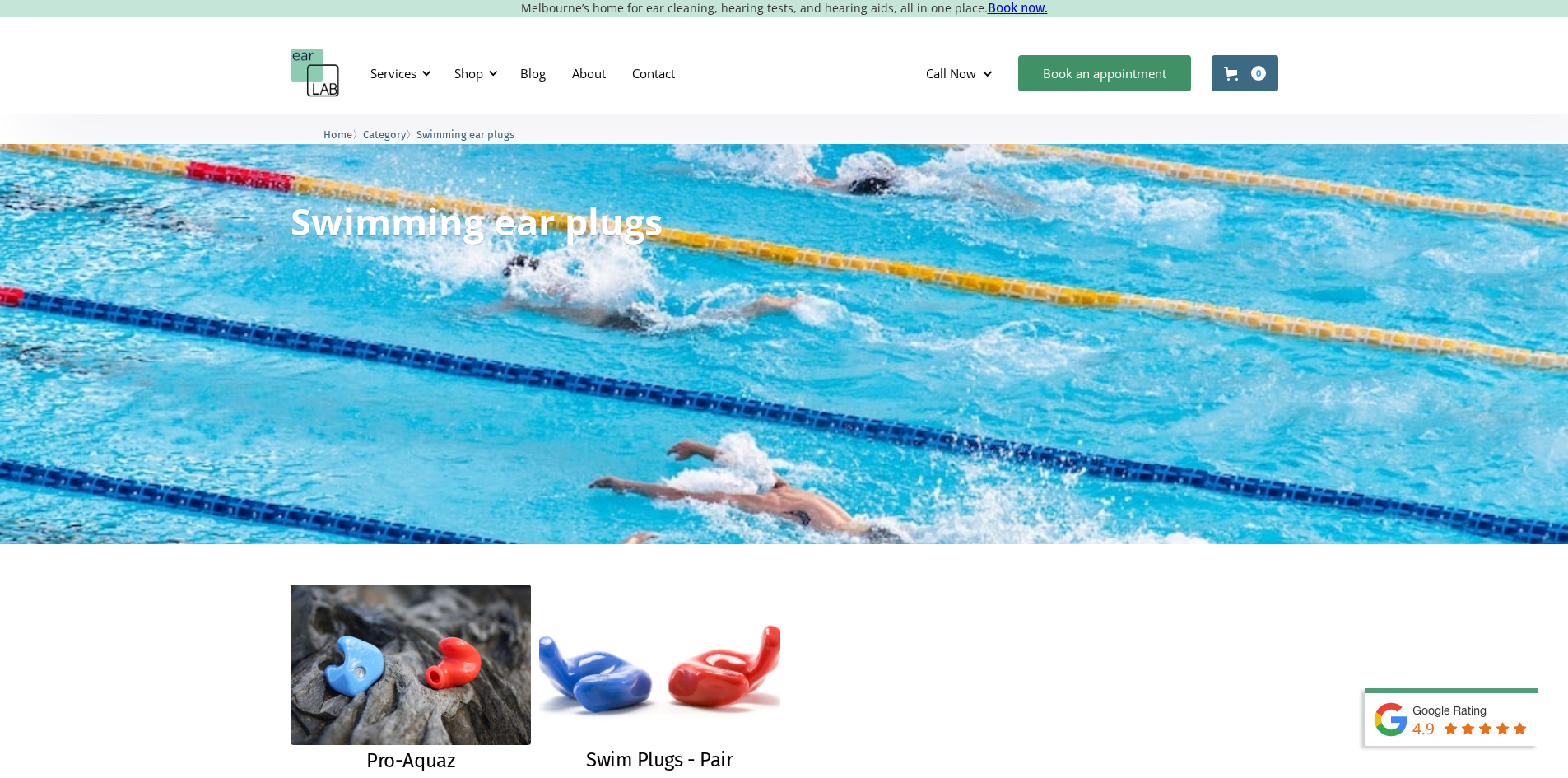
scroll to position [412, 0]
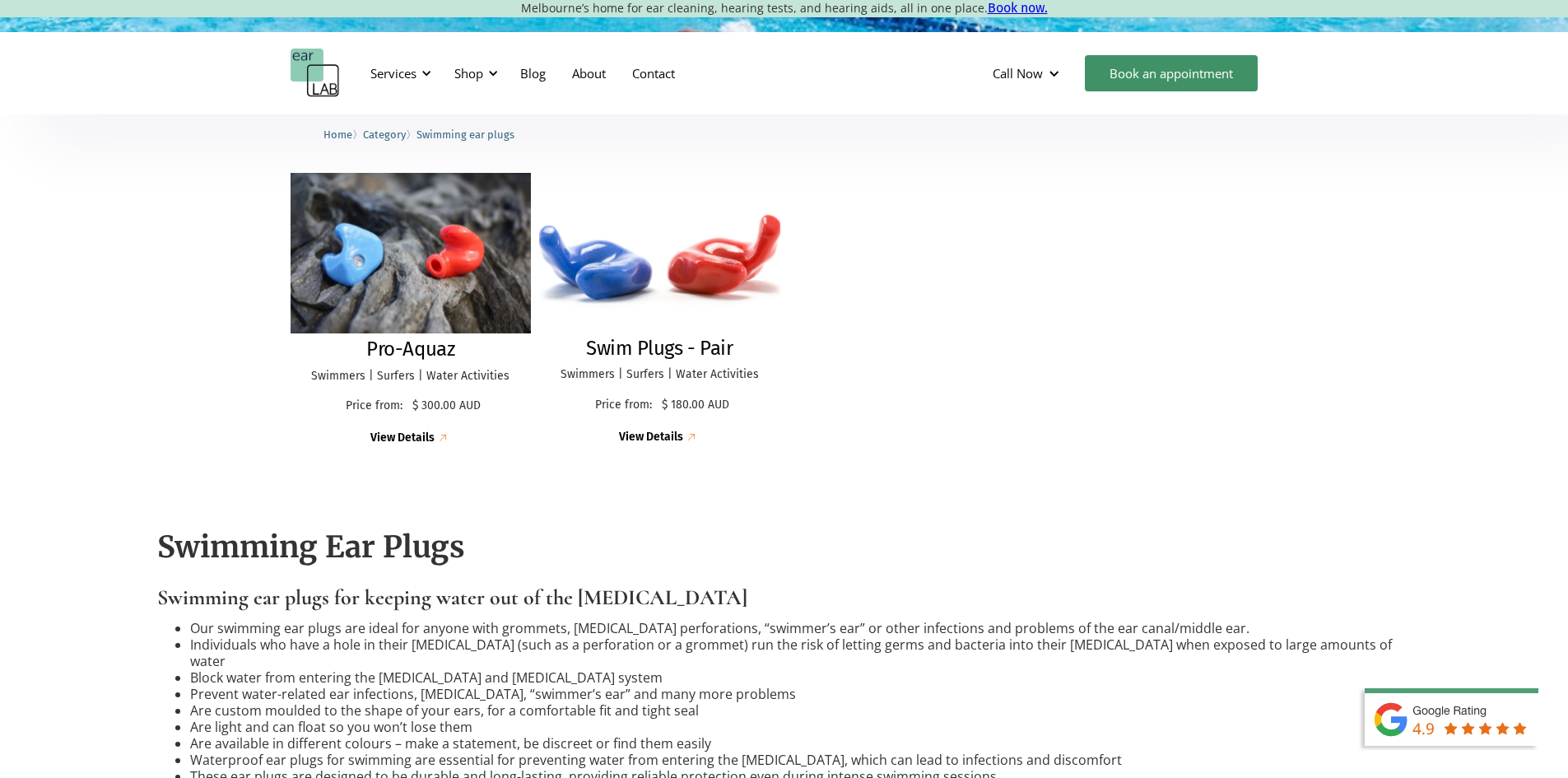
click at [617, 259] on img at bounding box center [660, 252] width 256 height 169
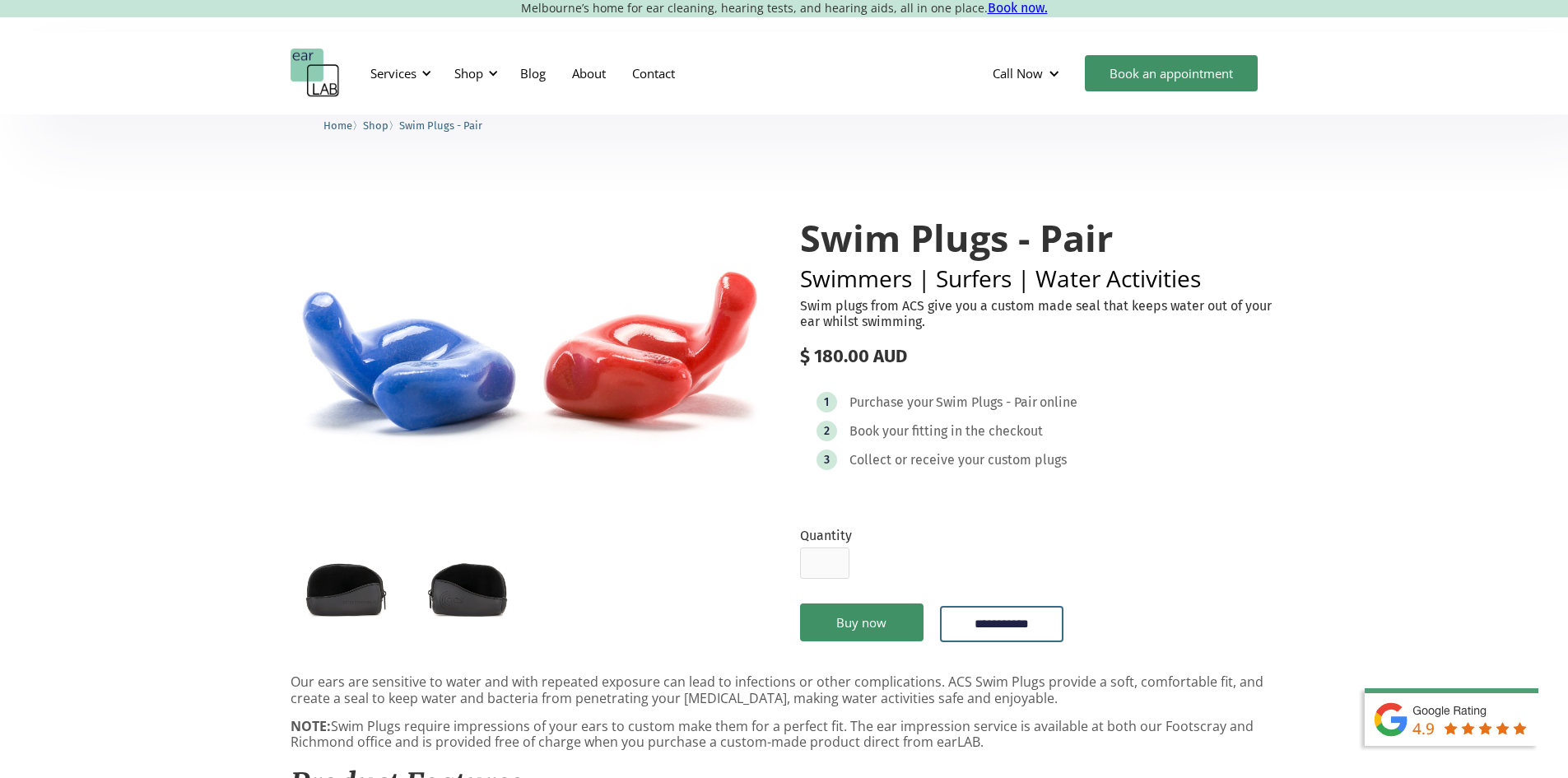
click at [1252, 550] on form "**********" at bounding box center [1039, 595] width 478 height 134
click at [482, 68] on div "Shop" at bounding box center [468, 73] width 29 height 17
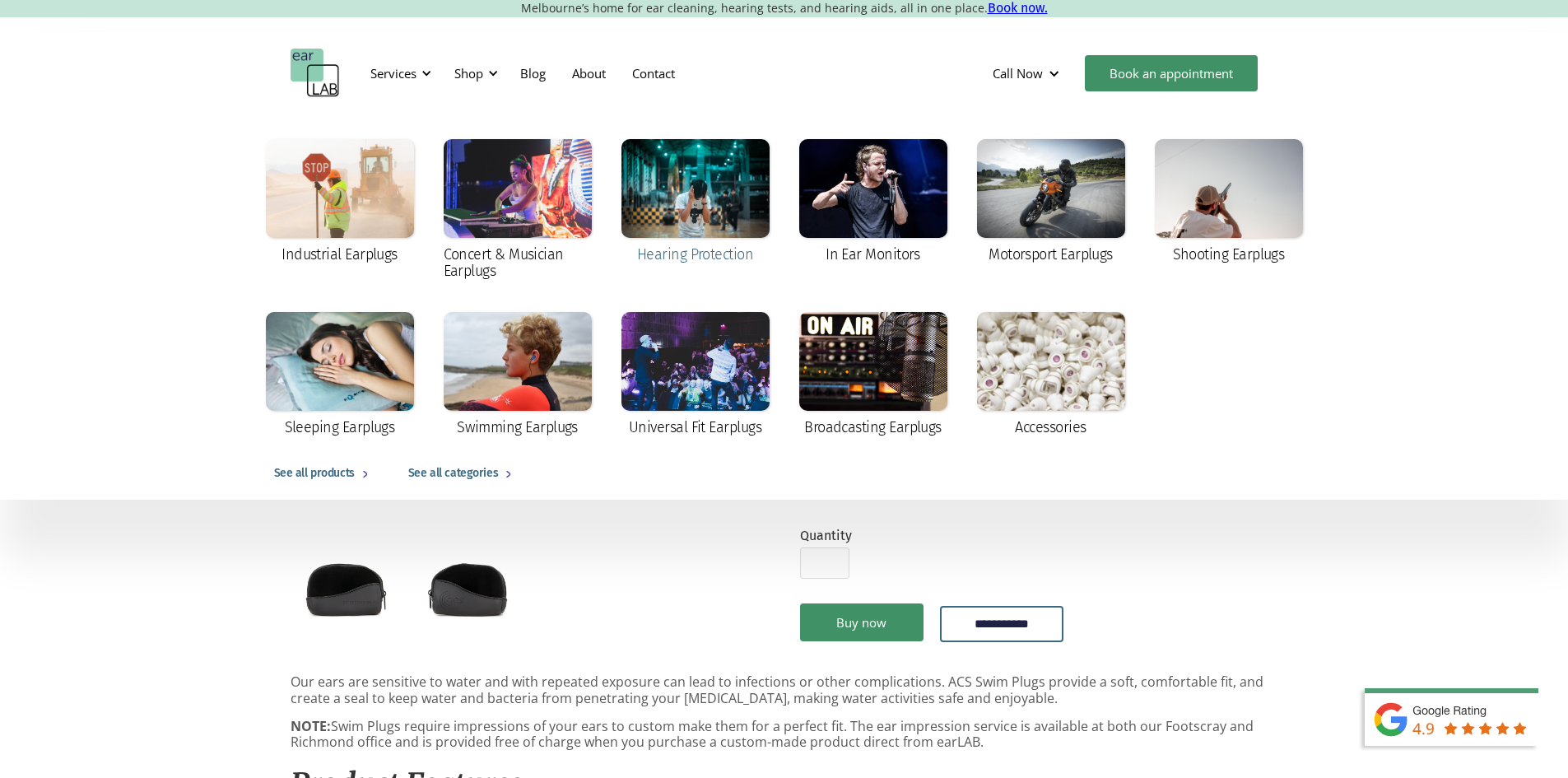
click at [749, 240] on div "Hearing Protection" at bounding box center [696, 203] width 148 height 127
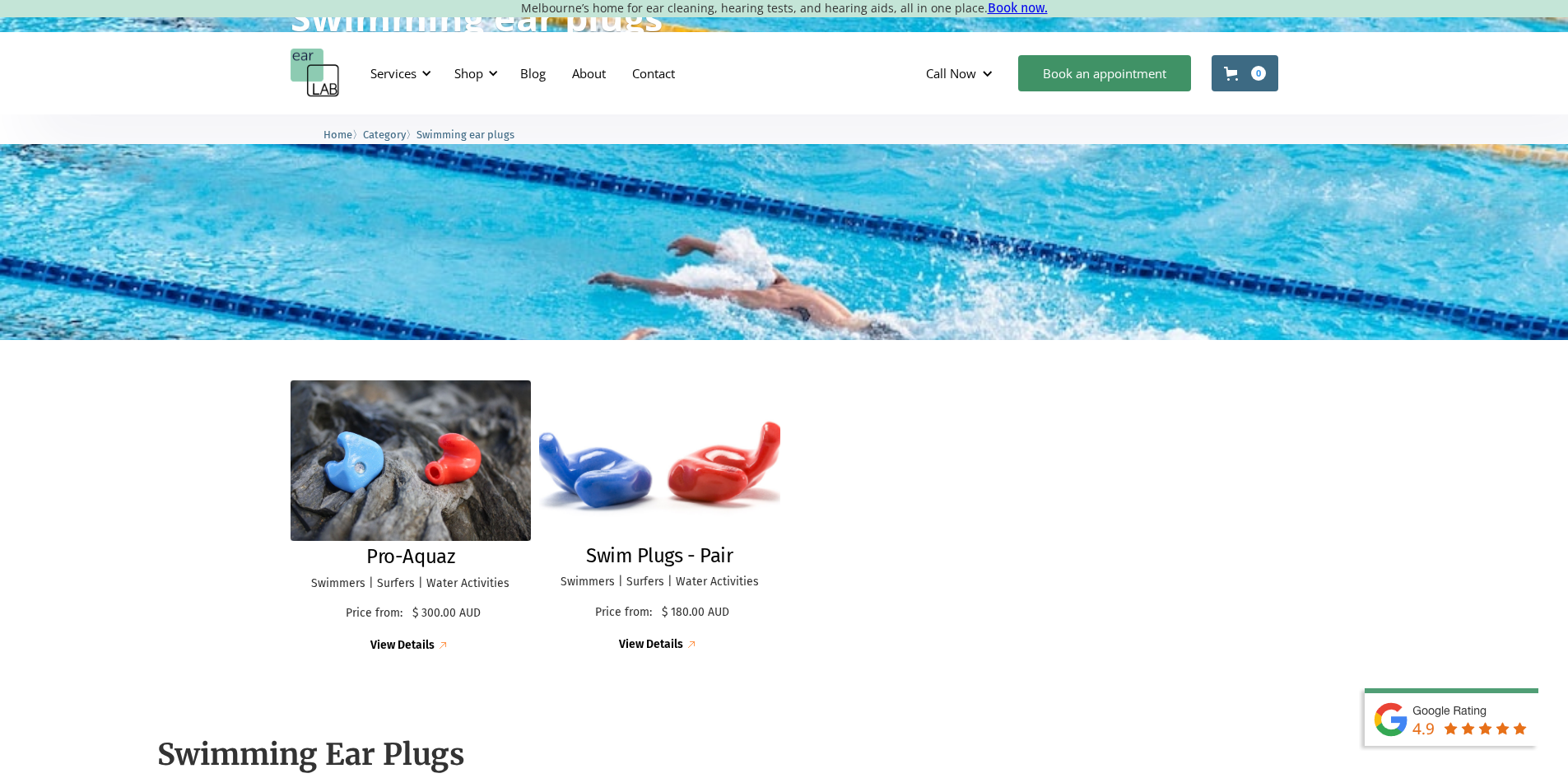
scroll to position [329, 0]
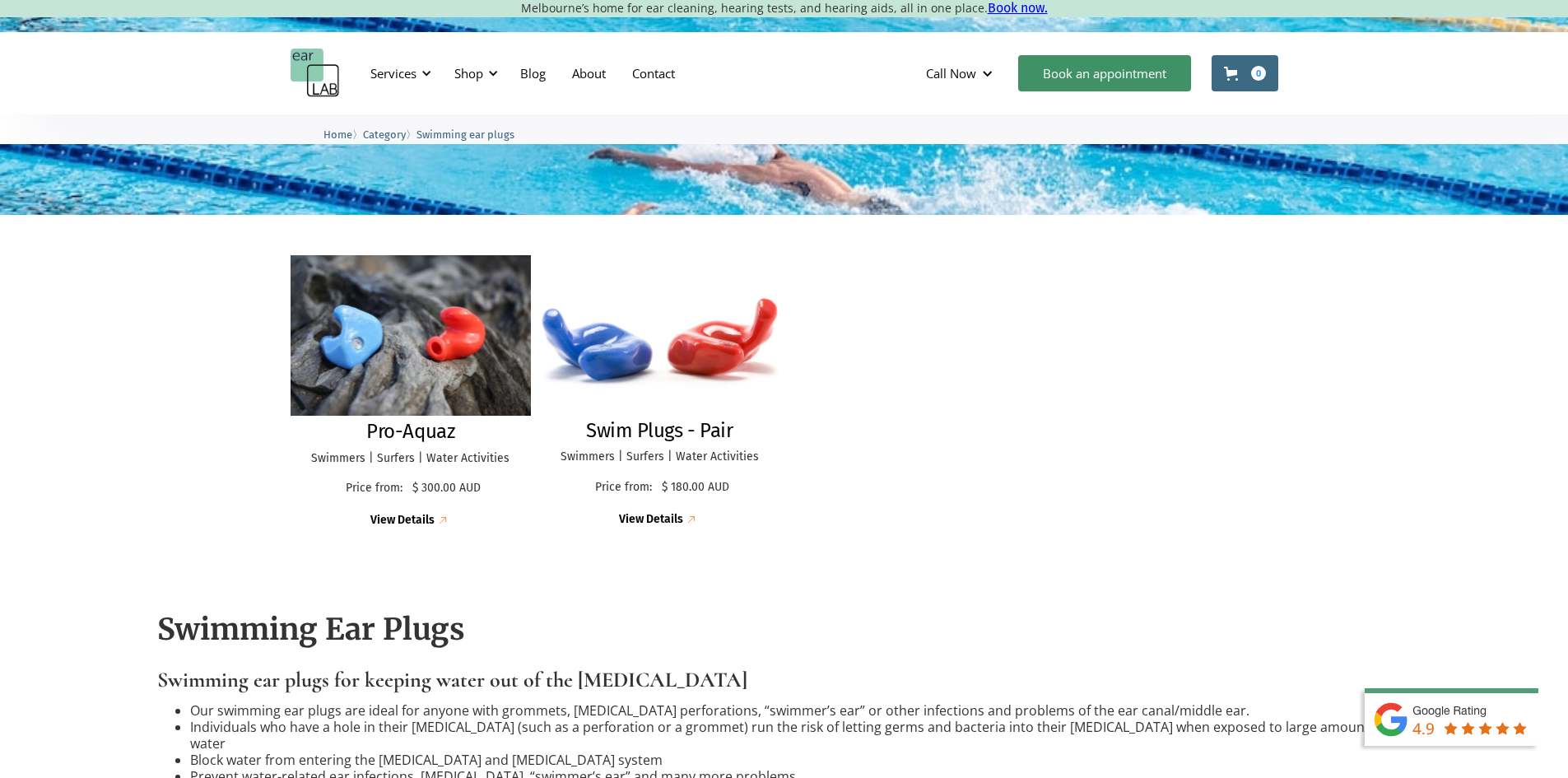
click at [438, 336] on img at bounding box center [411, 335] width 254 height 168
